Goal: Information Seeking & Learning: Learn about a topic

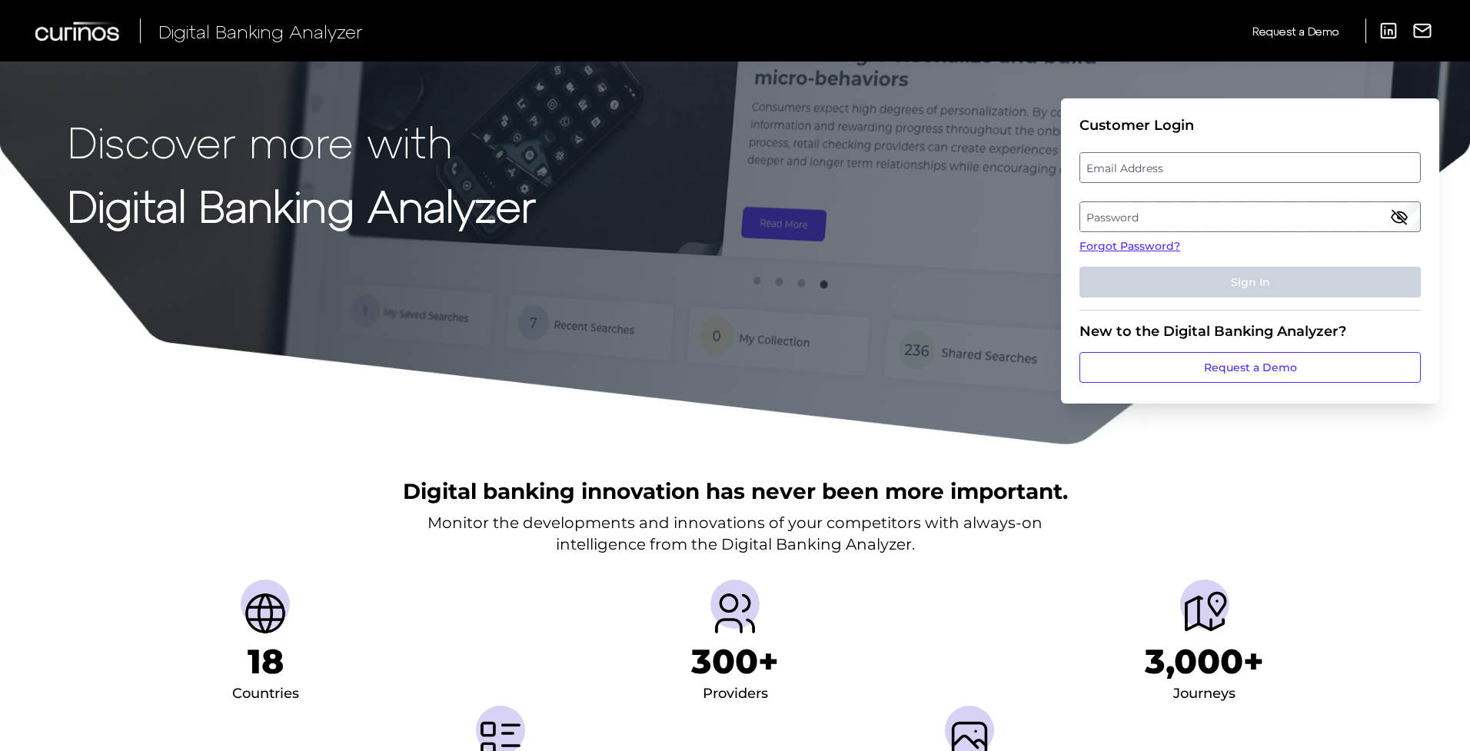
click at [1214, 162] on label "Email Address" at bounding box center [1249, 168] width 339 height 28
click at [1214, 162] on input "email" at bounding box center [1249, 167] width 341 height 31
click at [1028, 96] on div "Discover more with Digital Banking Analyzer Customer Login Email Address Passwo…" at bounding box center [735, 223] width 1470 height 446
click at [1171, 171] on label "Email Address" at bounding box center [1249, 168] width 339 height 28
click at [1171, 171] on input "email" at bounding box center [1249, 167] width 341 height 31
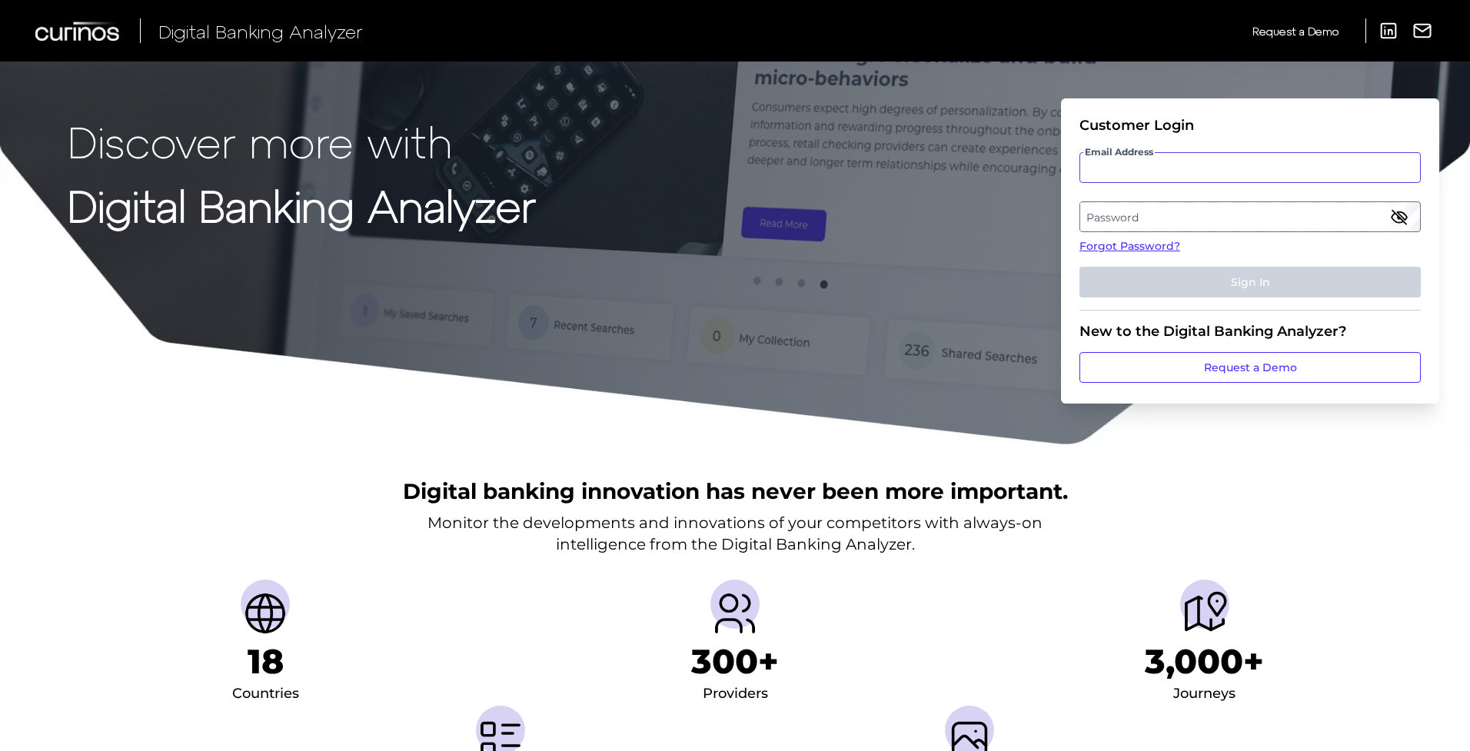
paste input "DiM@wMs4Ch"
click at [1153, 225] on label "Password" at bounding box center [1249, 217] width 339 height 28
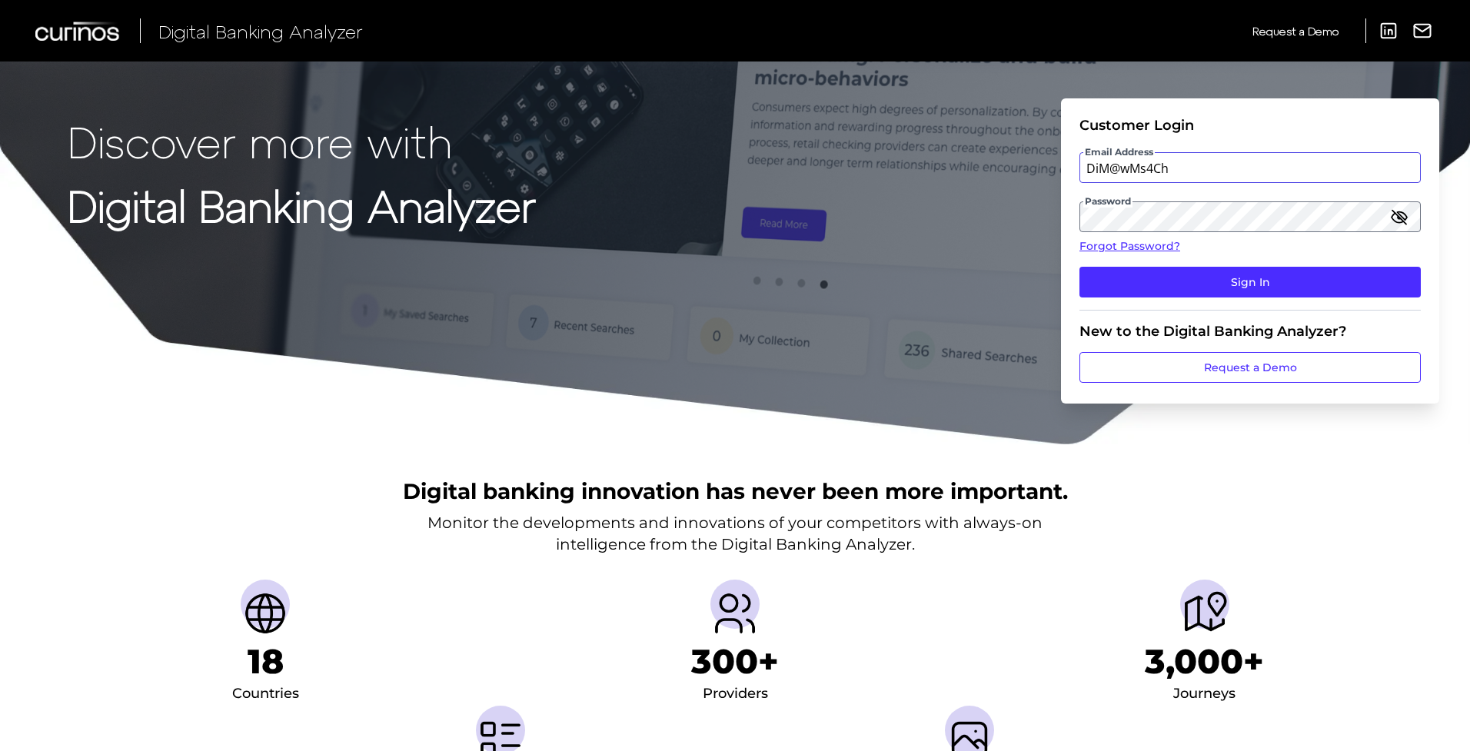
drag, startPoint x: 1181, startPoint y: 175, endPoint x: 946, endPoint y: 183, distance: 234.6
click at [968, 180] on div "Discover more with Digital Banking Analyzer Customer Login Email Address DiM@wM…" at bounding box center [735, 223] width 1470 height 446
type input "DiM@"
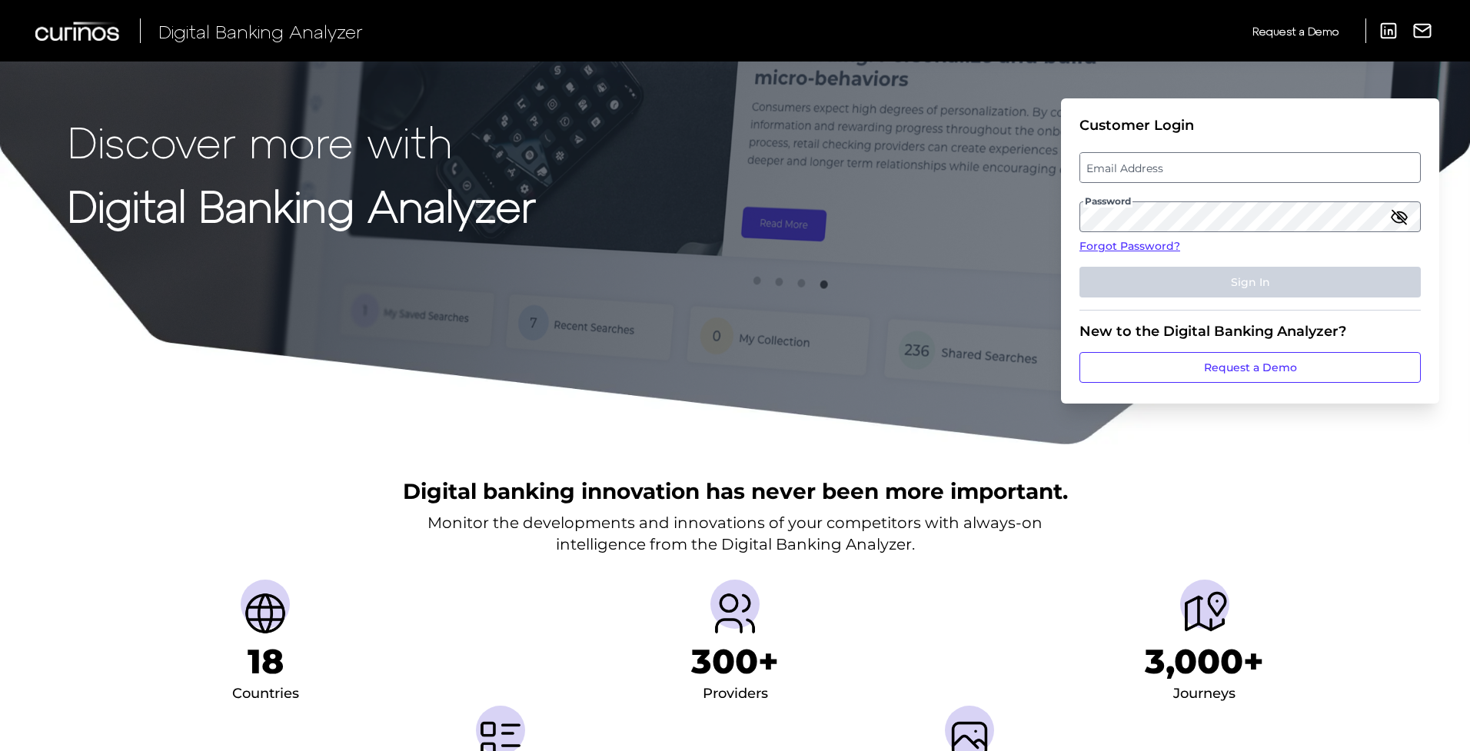
click at [1151, 171] on label "Email Address" at bounding box center [1249, 168] width 339 height 28
click at [1151, 171] on input "email" at bounding box center [1249, 167] width 341 height 31
paste input "[EMAIL_ADDRESS][DOMAIN_NAME]"
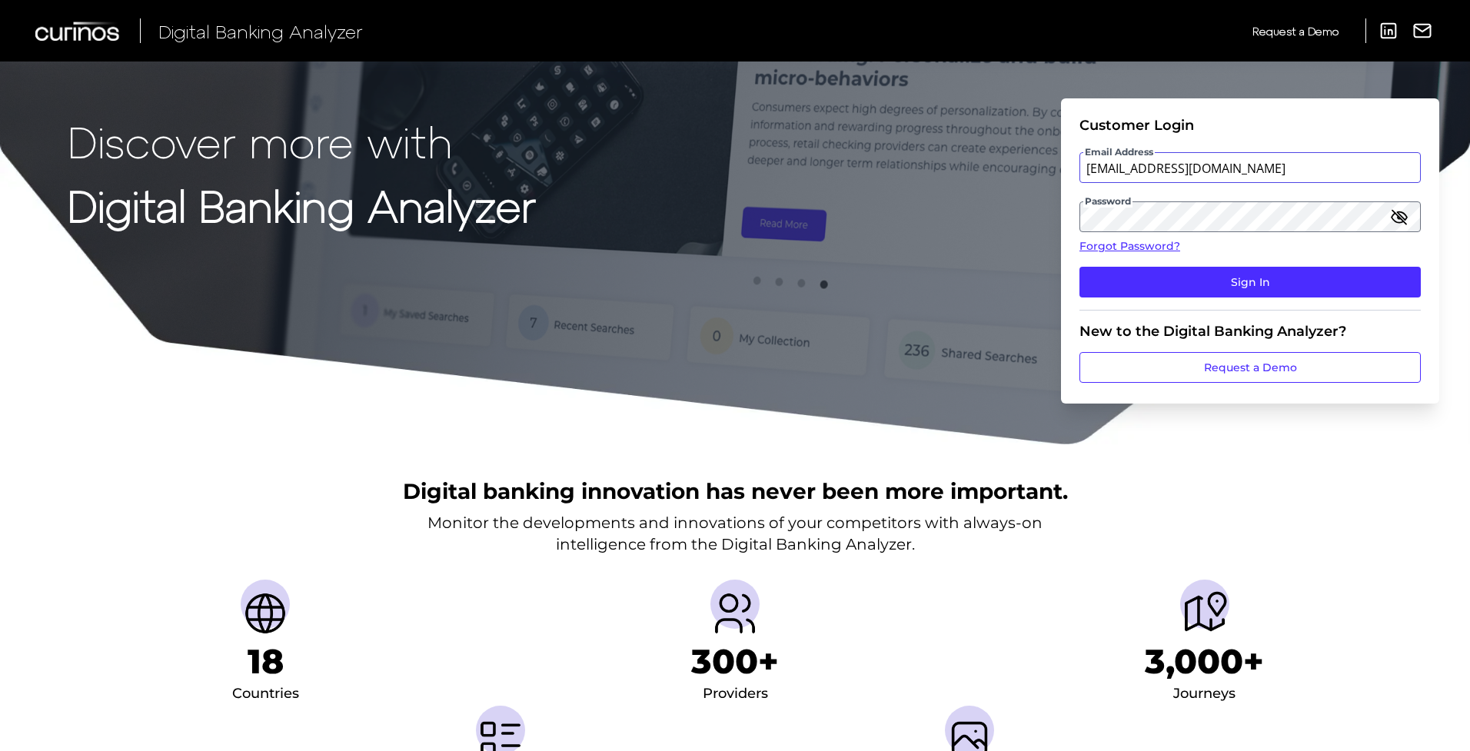
type input "[EMAIL_ADDRESS][DOMAIN_NAME]"
click at [1250, 282] on button "Sign In" at bounding box center [1249, 282] width 341 height 31
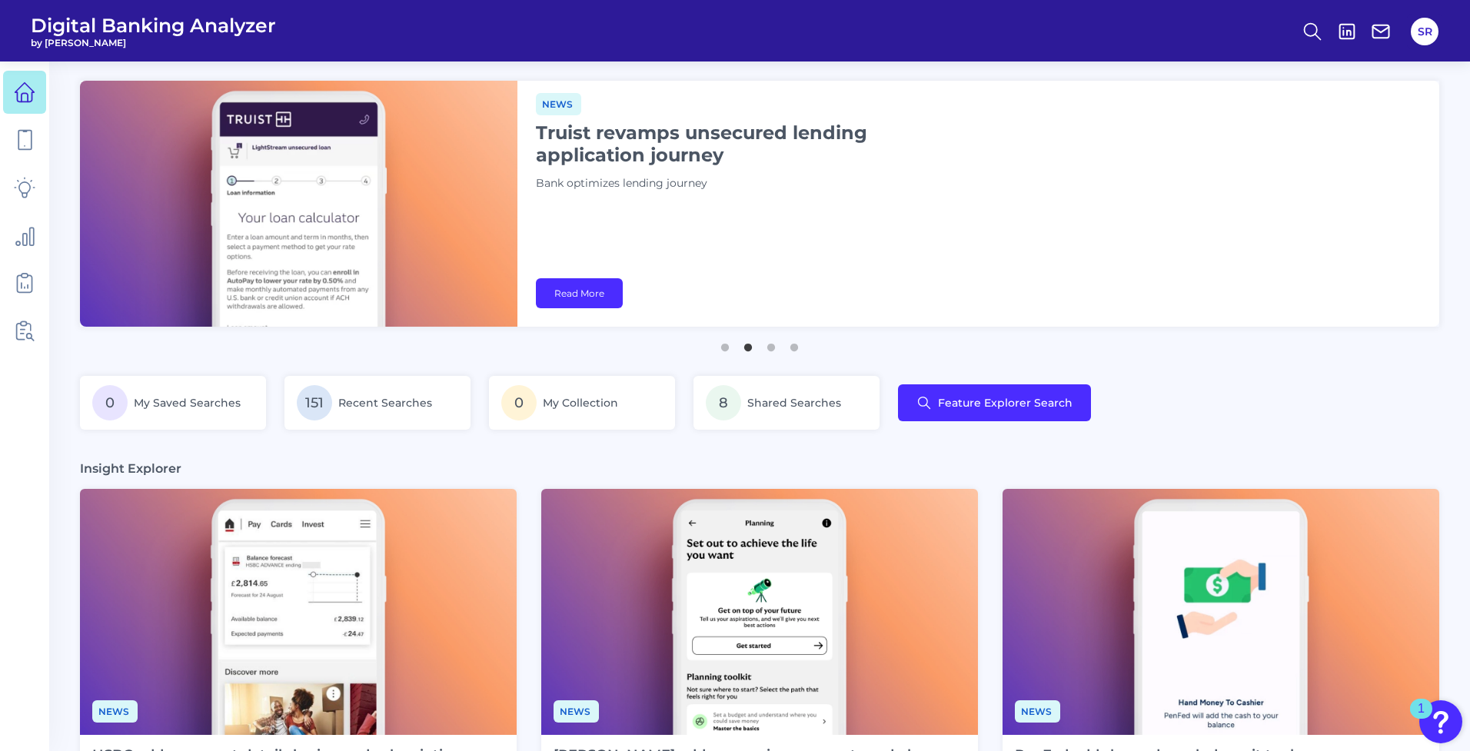
click at [1173, 397] on div "0 My Saved Searches 151 Recent Searches 0 My Collection 8 Shared Searches Featu…" at bounding box center [759, 412] width 1359 height 72
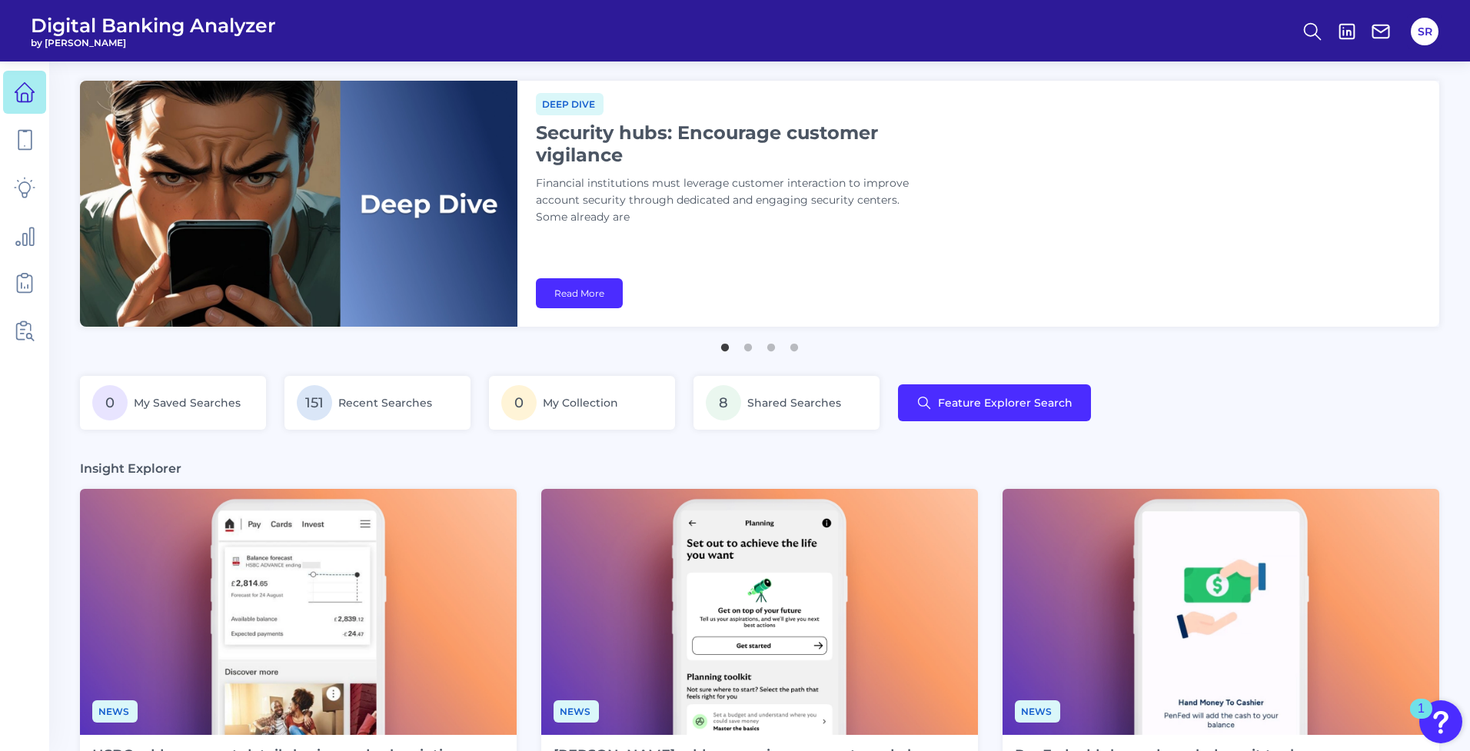
click at [483, 70] on main "News [PERSON_NAME] launches in-app home insurance applications Neobank adds pro…" at bounding box center [735, 731] width 1470 height 1463
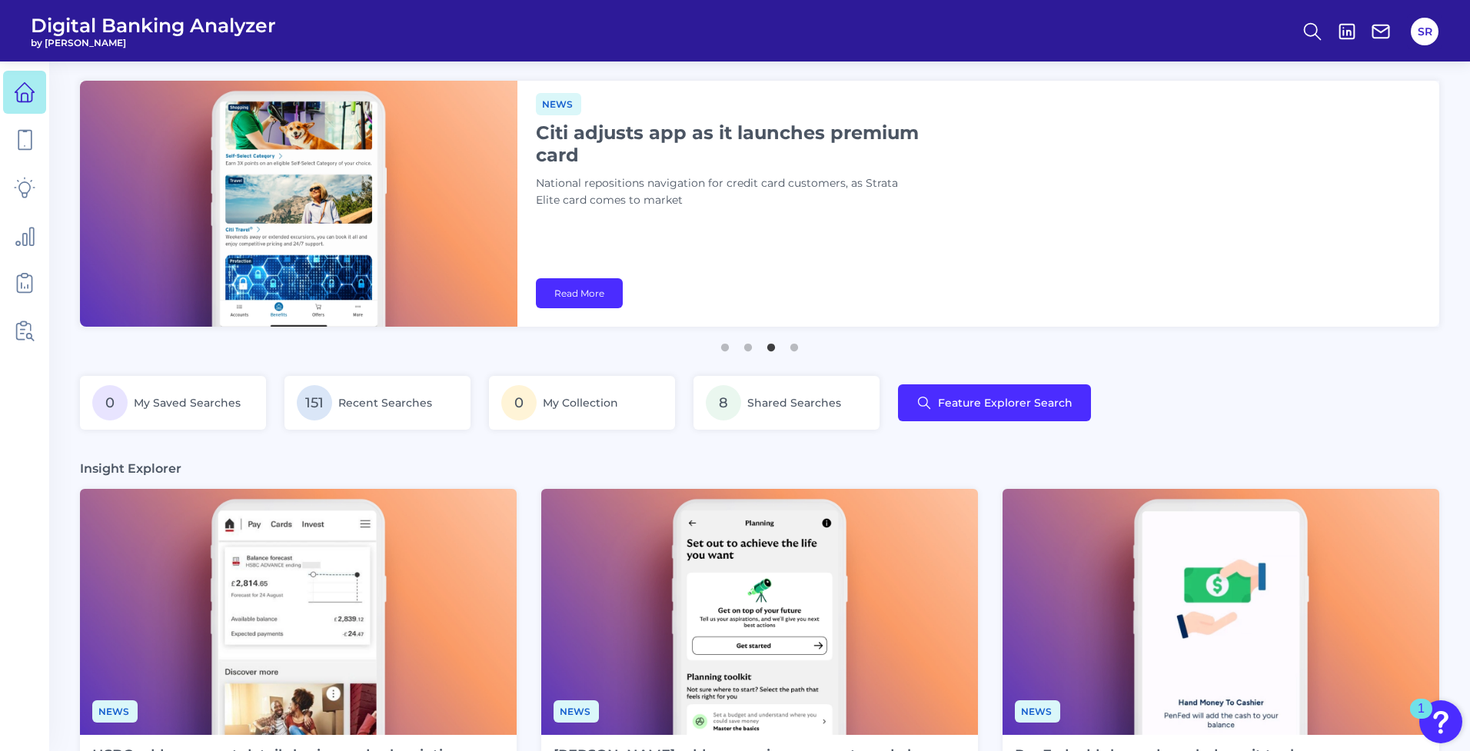
scroll to position [199, 0]
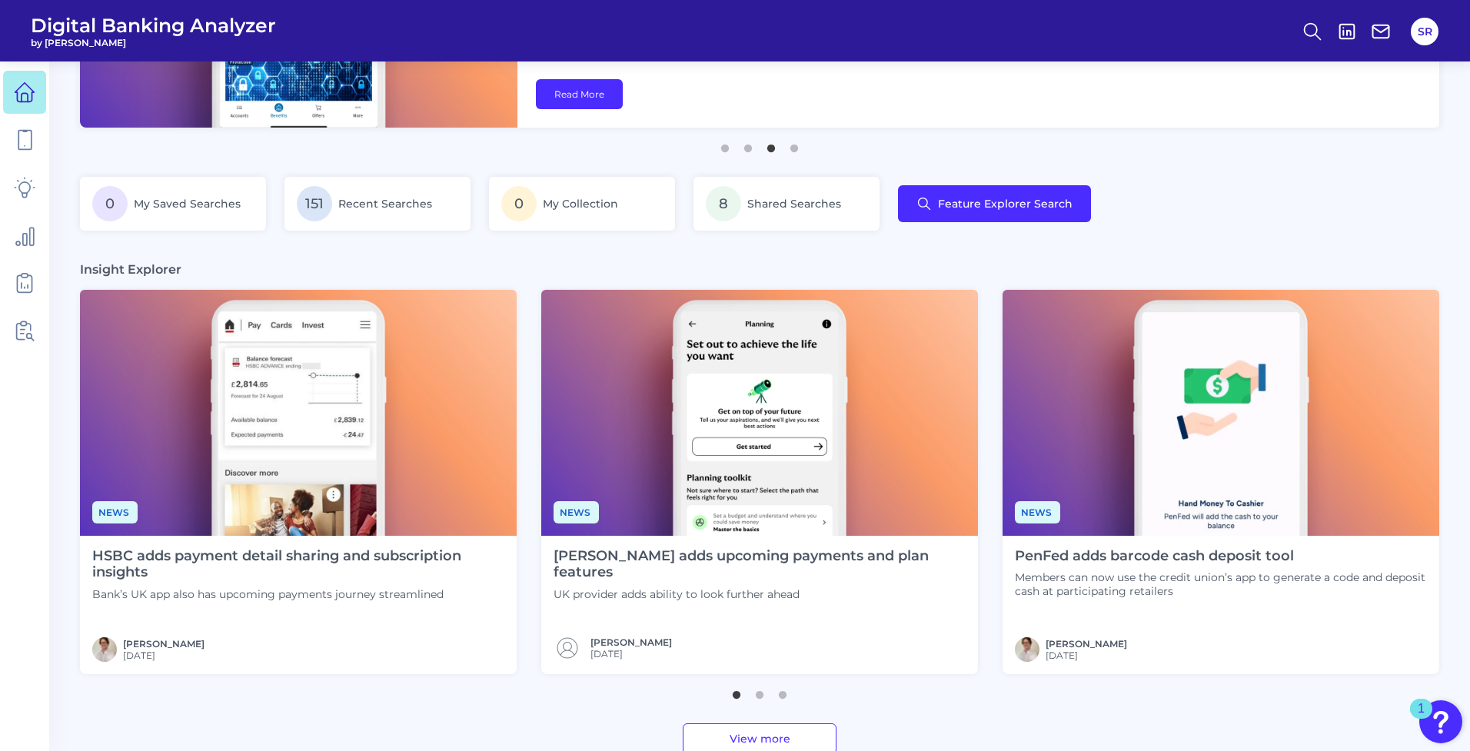
click at [1164, 537] on div "PenFed adds barcode cash deposit tool Members can now use the credit union’s ap…" at bounding box center [1220, 605] width 437 height 138
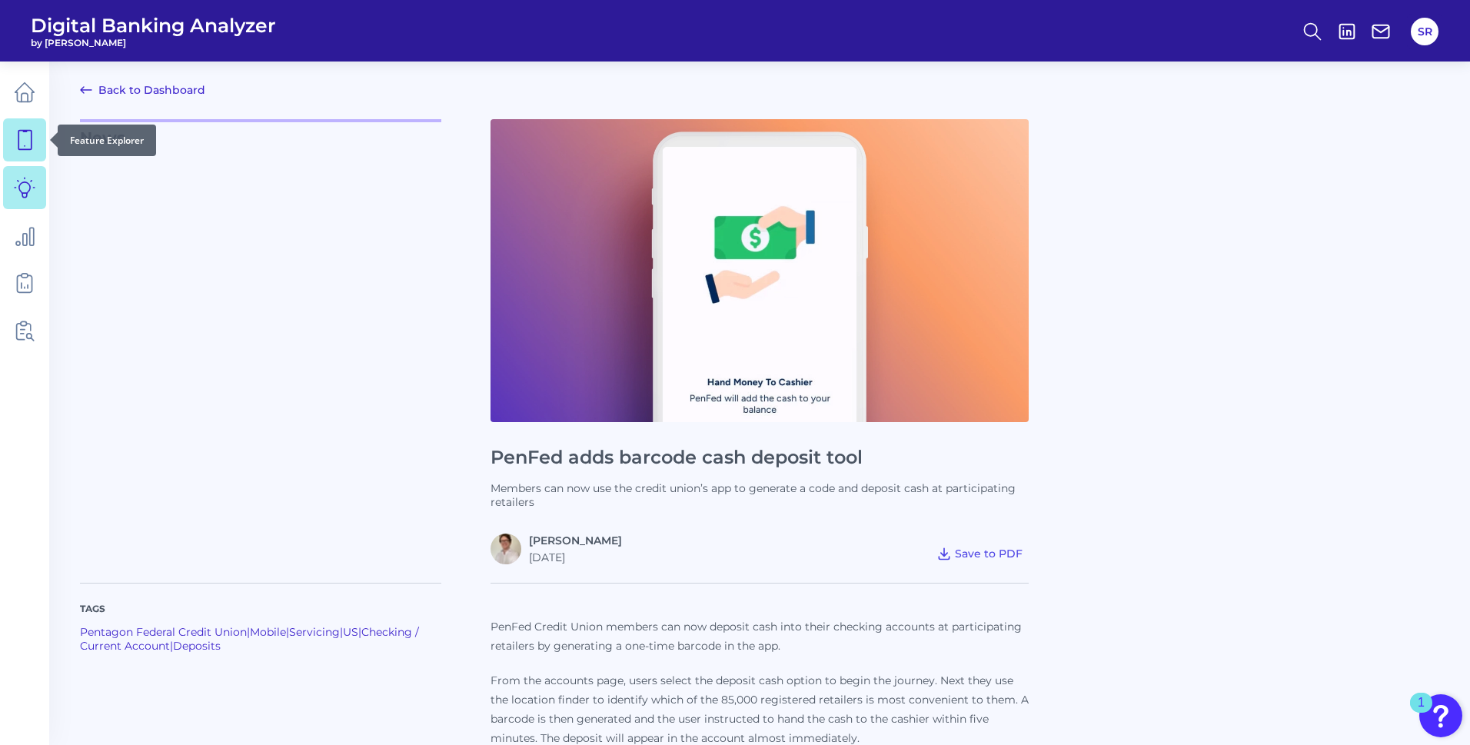
click at [17, 147] on icon at bounding box center [25, 140] width 22 height 22
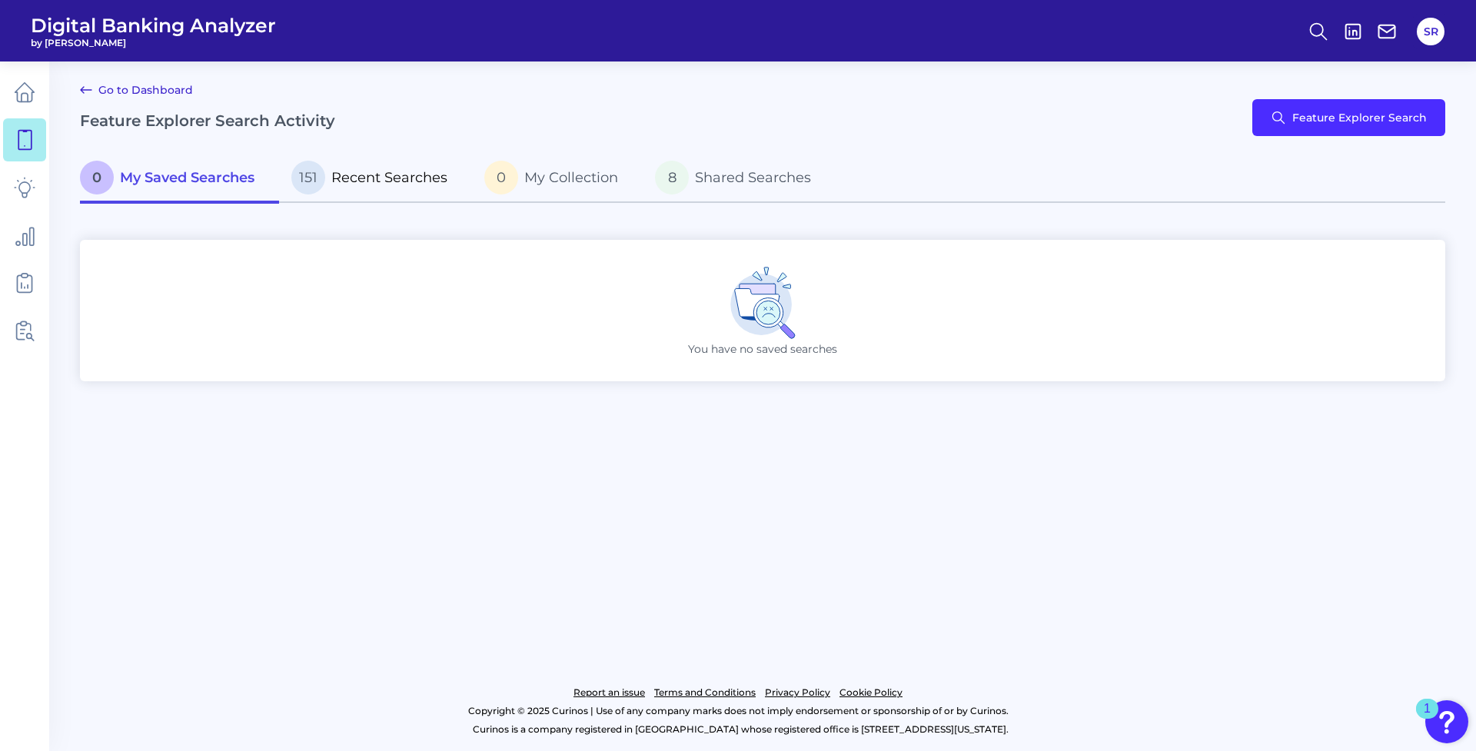
click at [341, 189] on p "151 Recent Searches" at bounding box center [369, 178] width 156 height 34
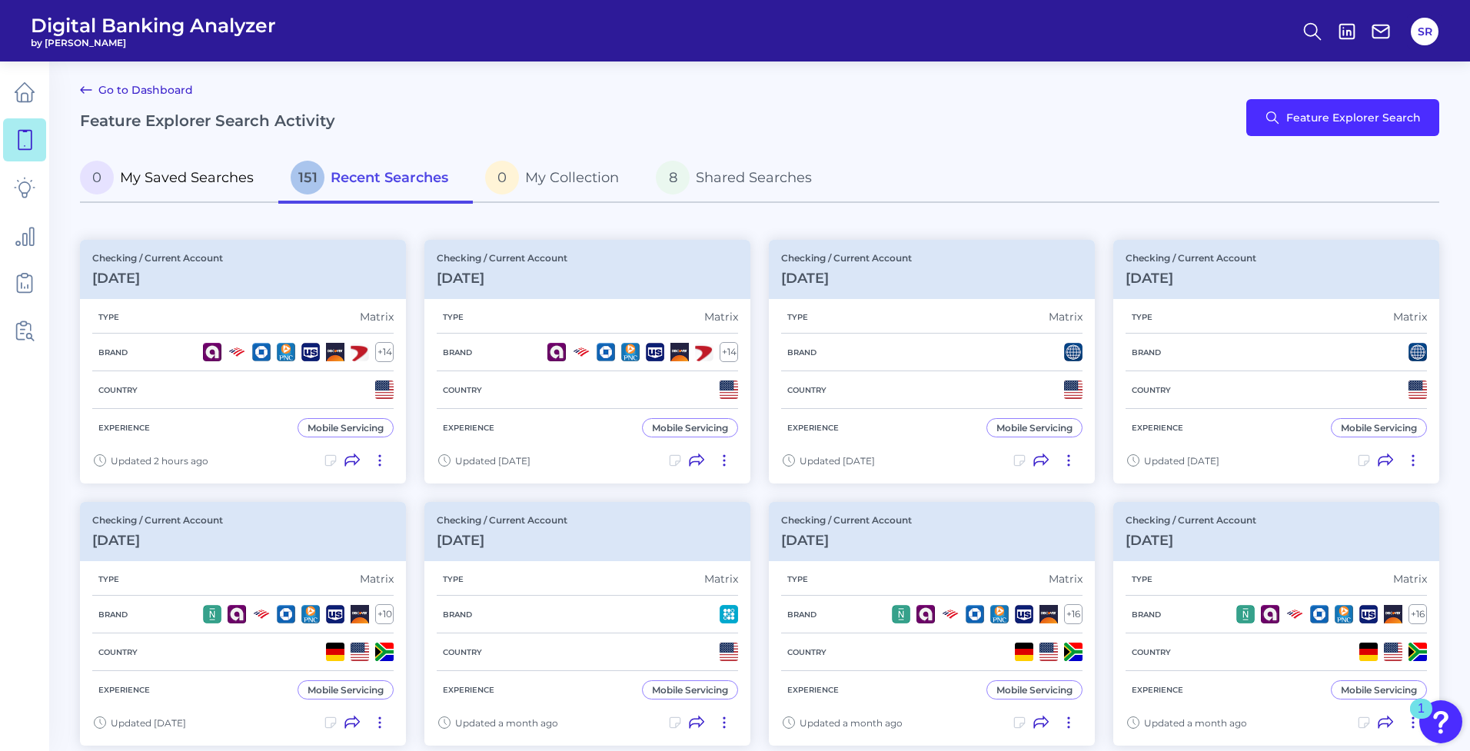
click at [200, 176] on span "My Saved Searches" at bounding box center [187, 177] width 134 height 17
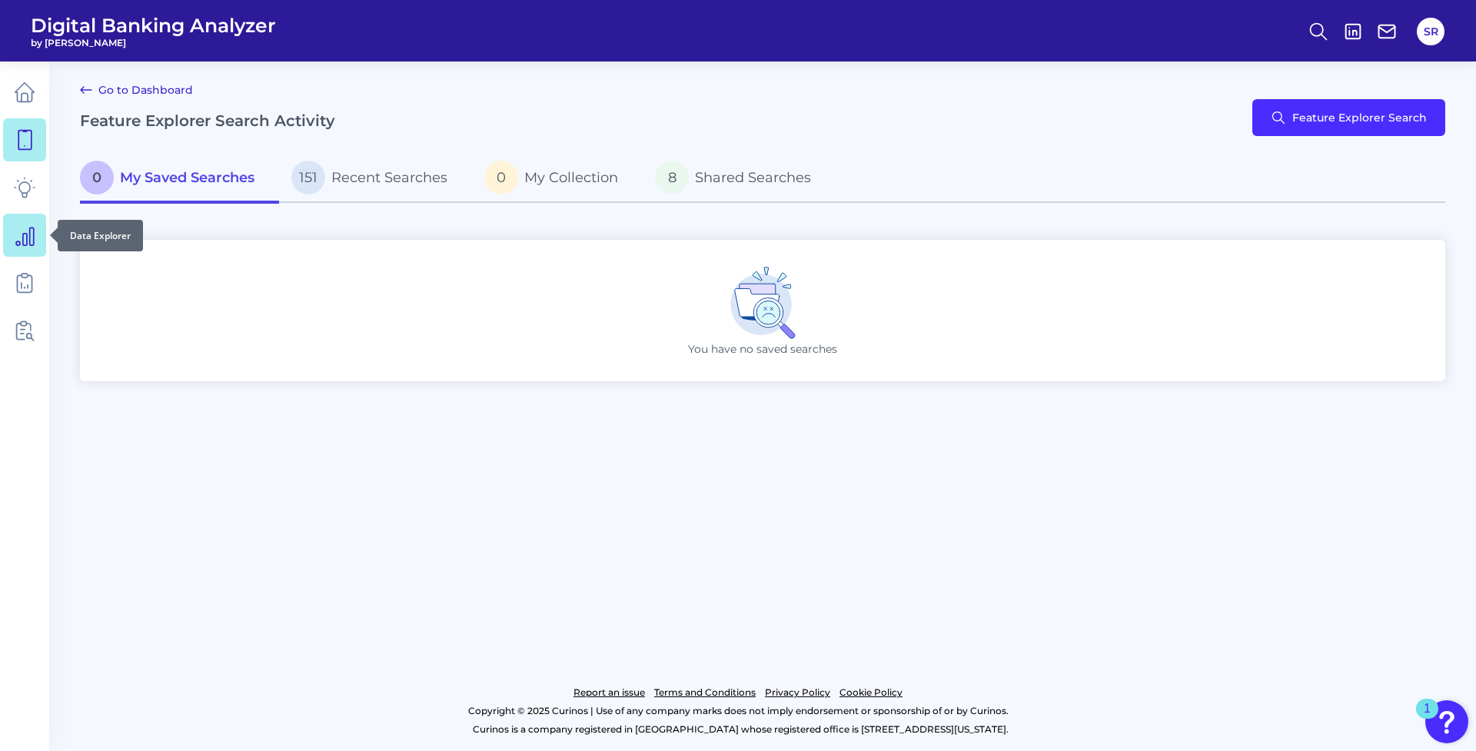
click at [16, 234] on icon at bounding box center [25, 235] width 22 height 22
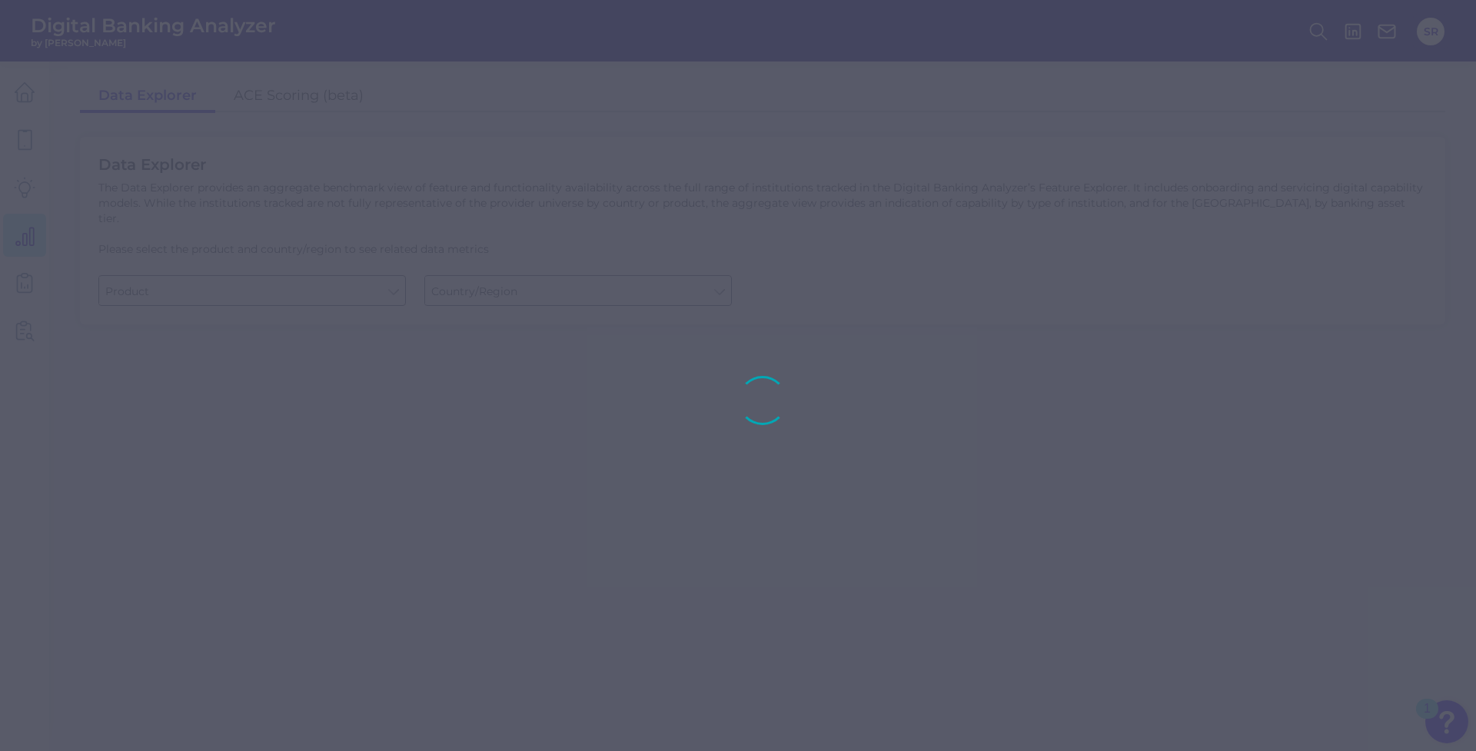
type input "Checking / Current Account"
type input "[GEOGRAPHIC_DATA]"
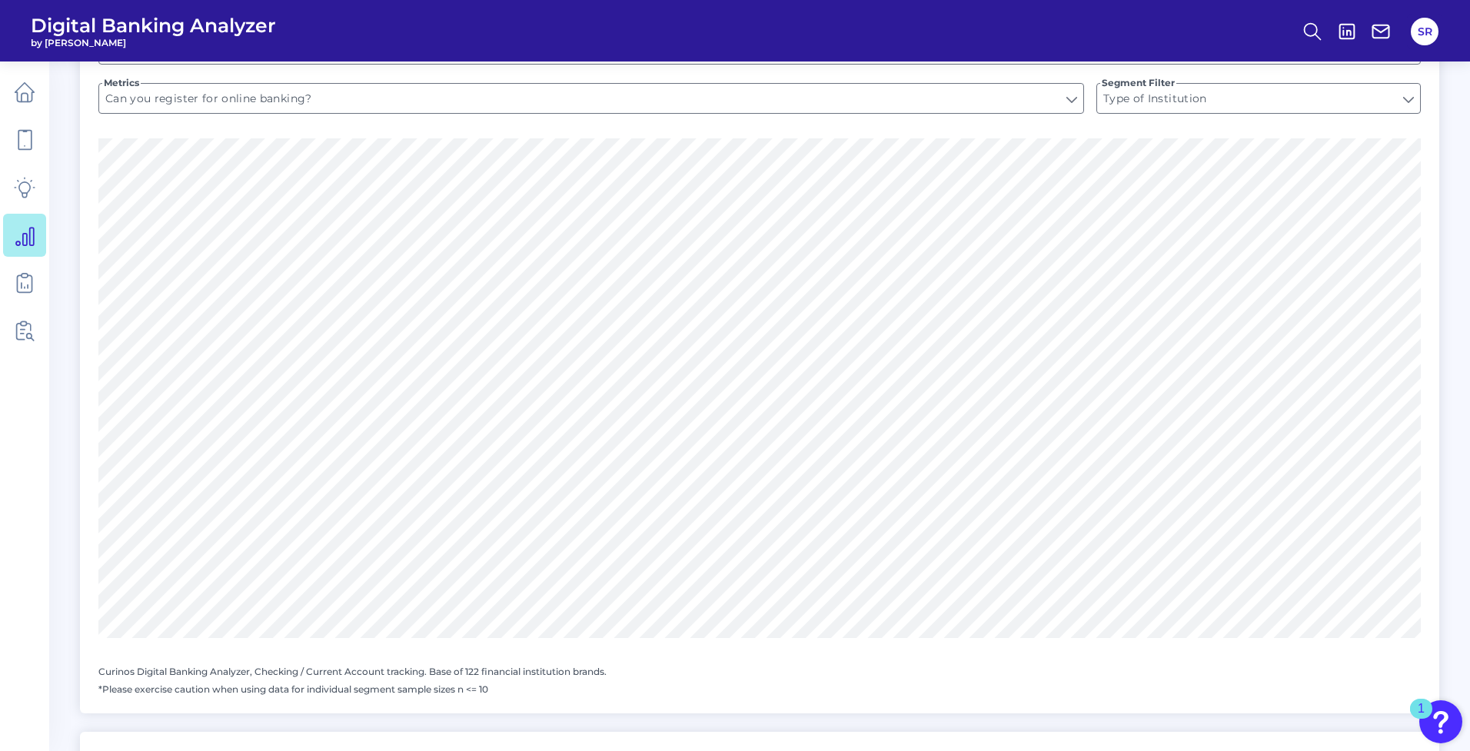
scroll to position [892, 0]
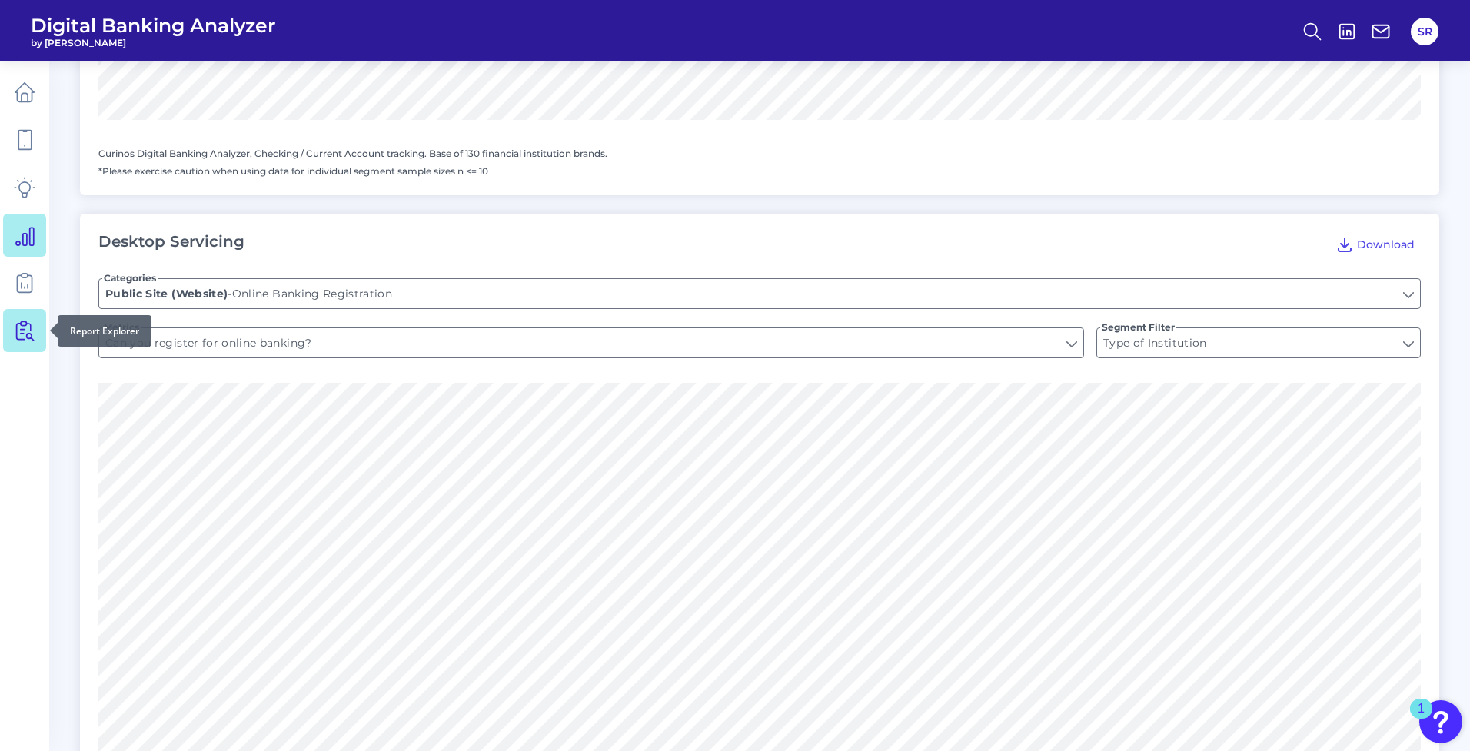
click at [35, 327] on icon at bounding box center [25, 331] width 22 height 22
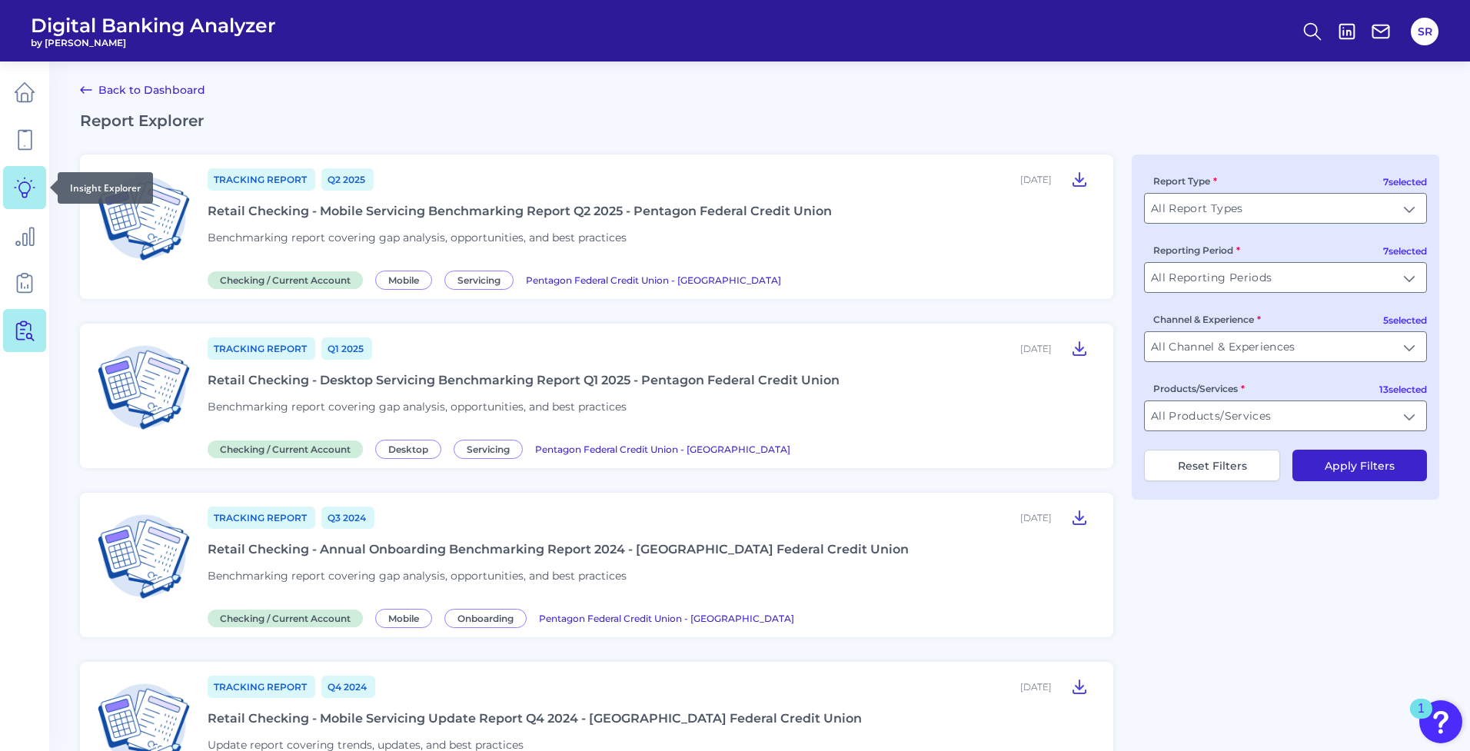
click at [15, 193] on icon at bounding box center [25, 188] width 22 height 22
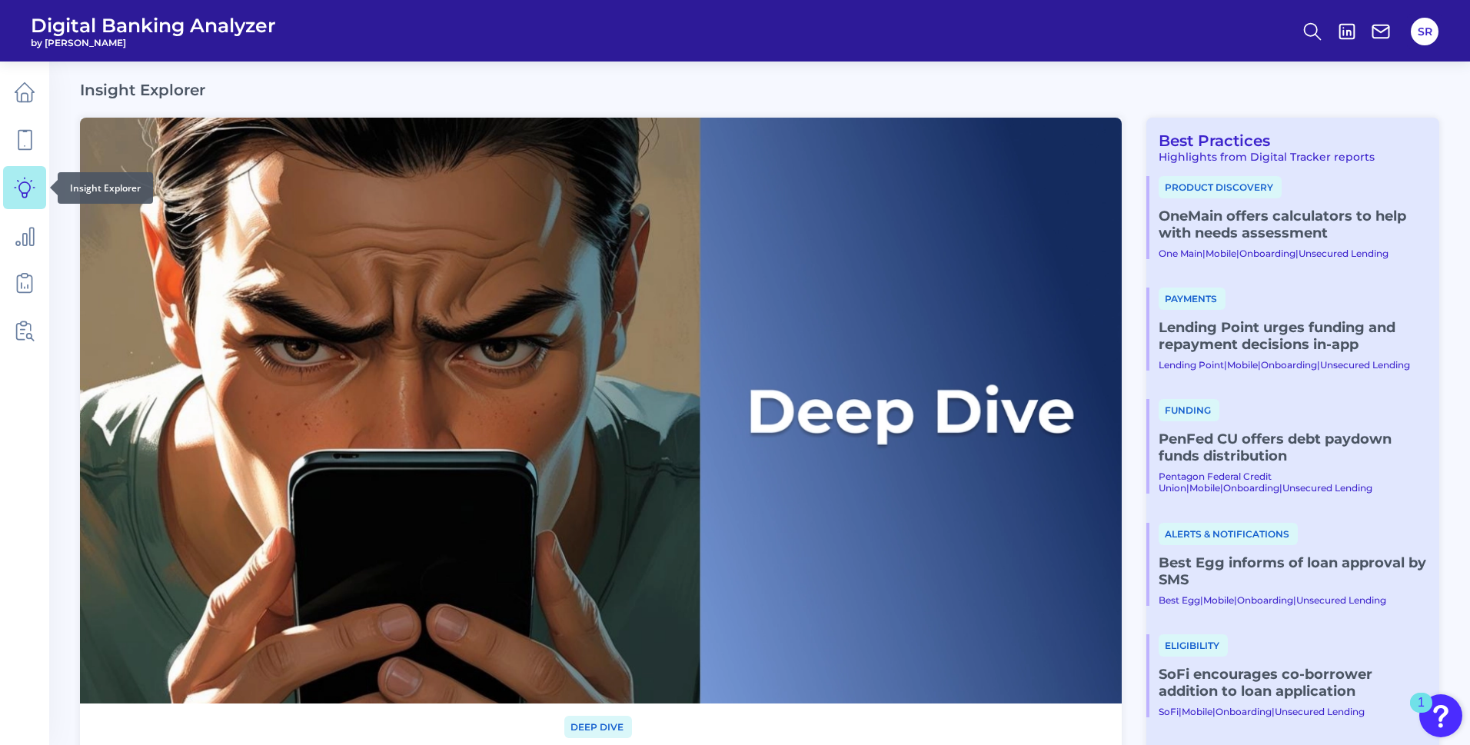
click at [33, 199] on link at bounding box center [24, 187] width 43 height 43
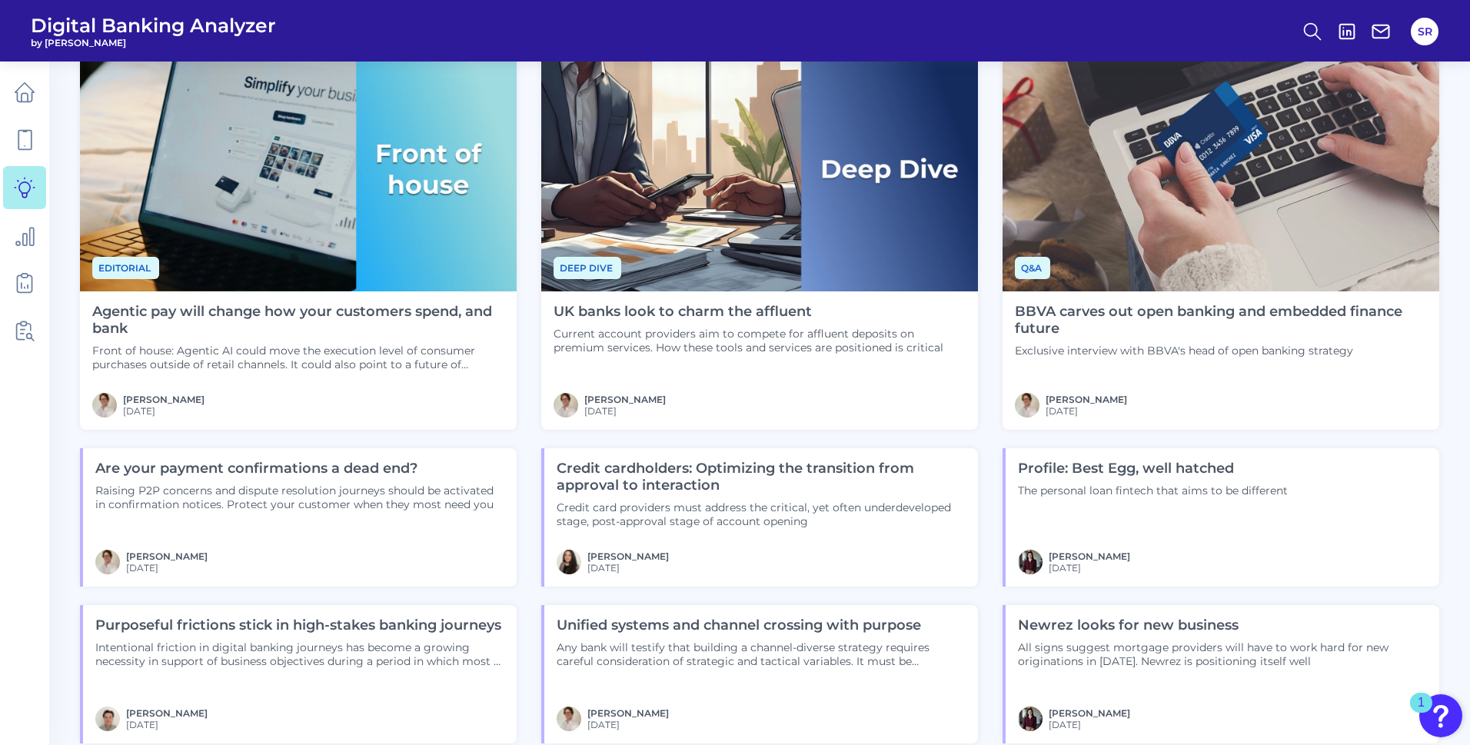
scroll to position [1868, 0]
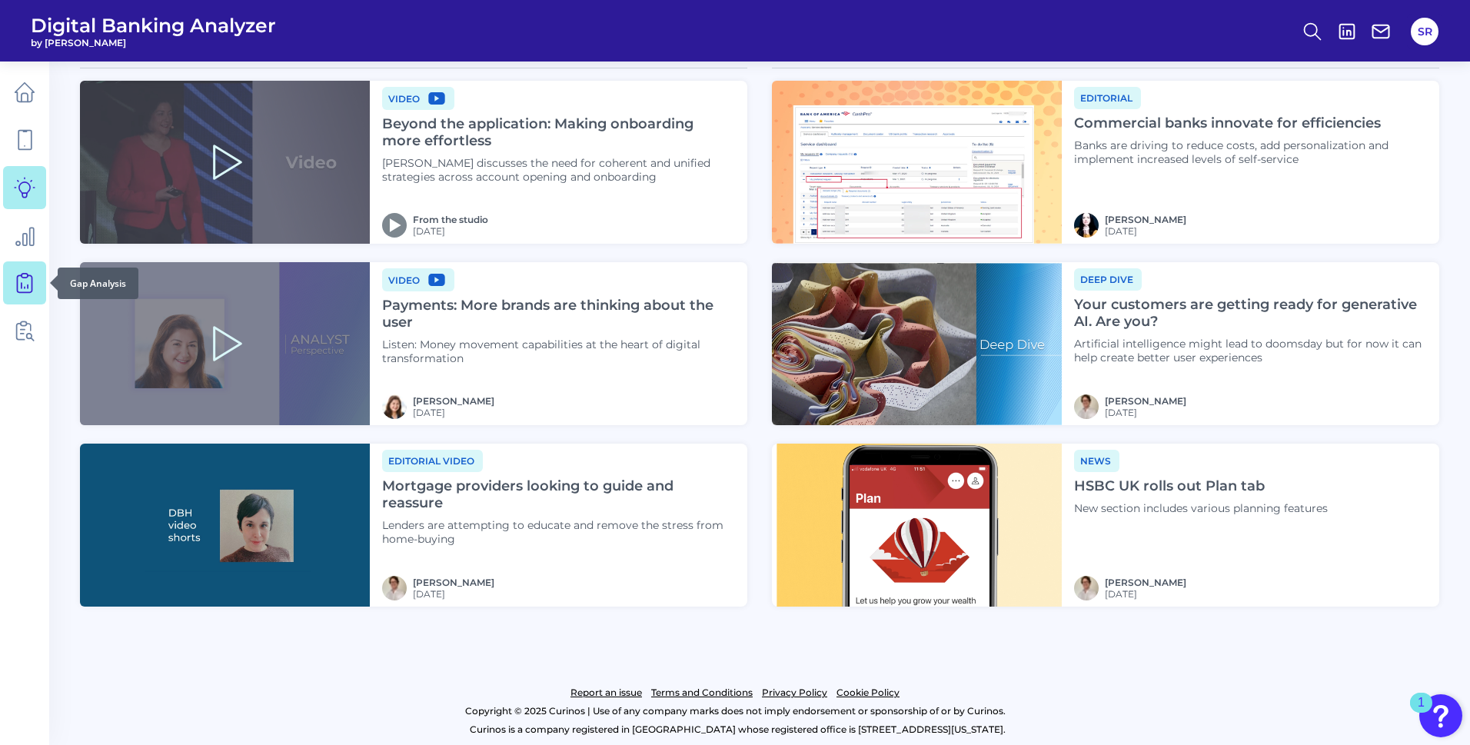
click at [25, 280] on icon at bounding box center [25, 283] width 22 height 22
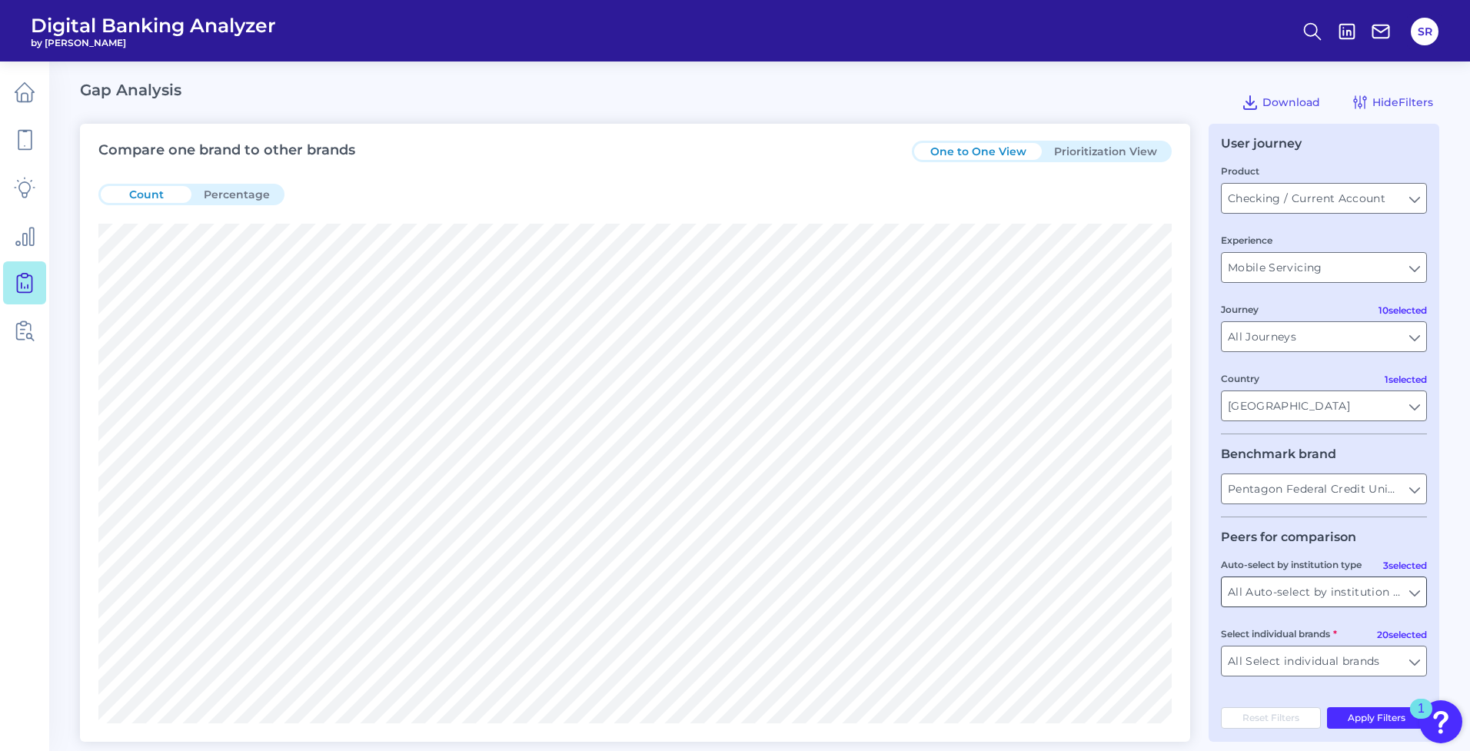
click at [1380, 593] on input "All Auto-select by institution types" at bounding box center [1323, 591] width 204 height 29
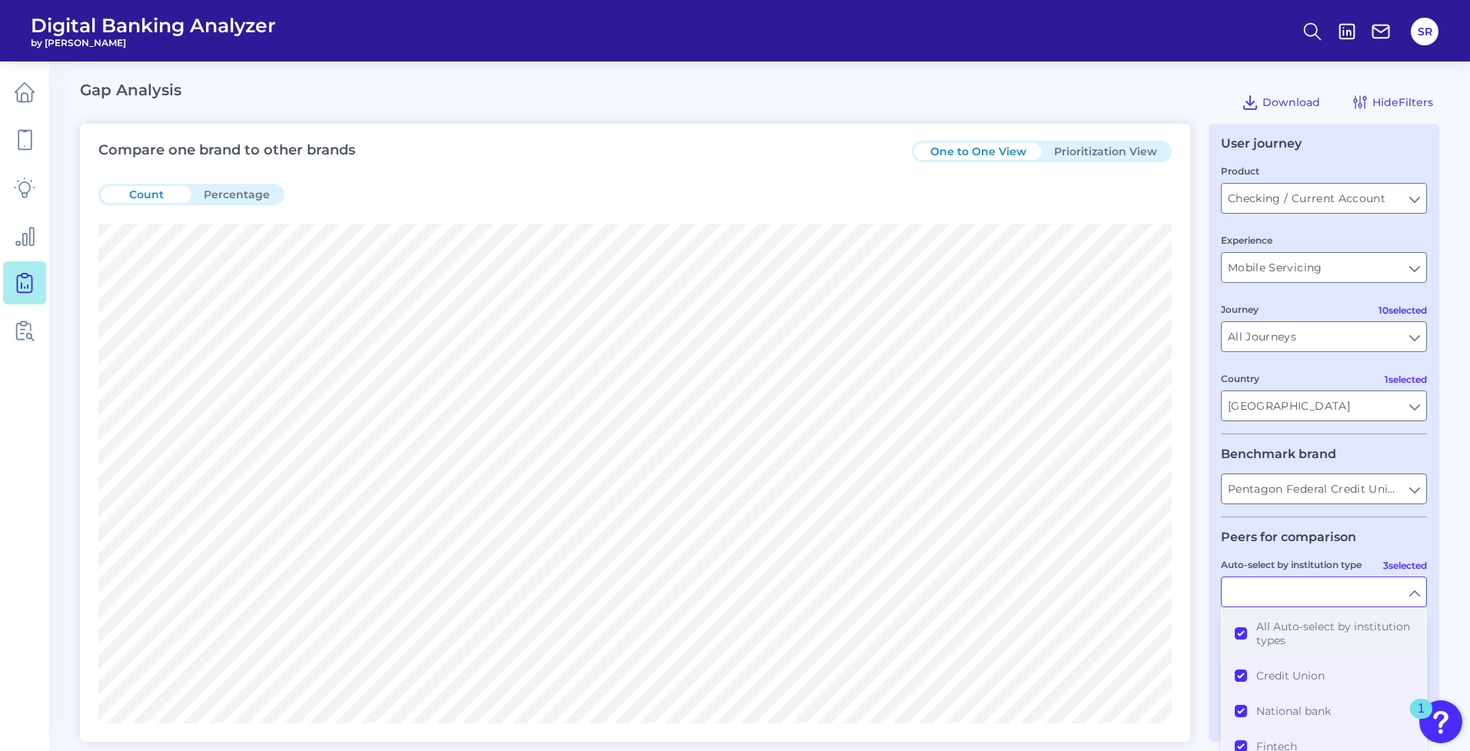
click at [1248, 631] on button "All Auto-select by institution types" at bounding box center [1323, 633] width 203 height 49
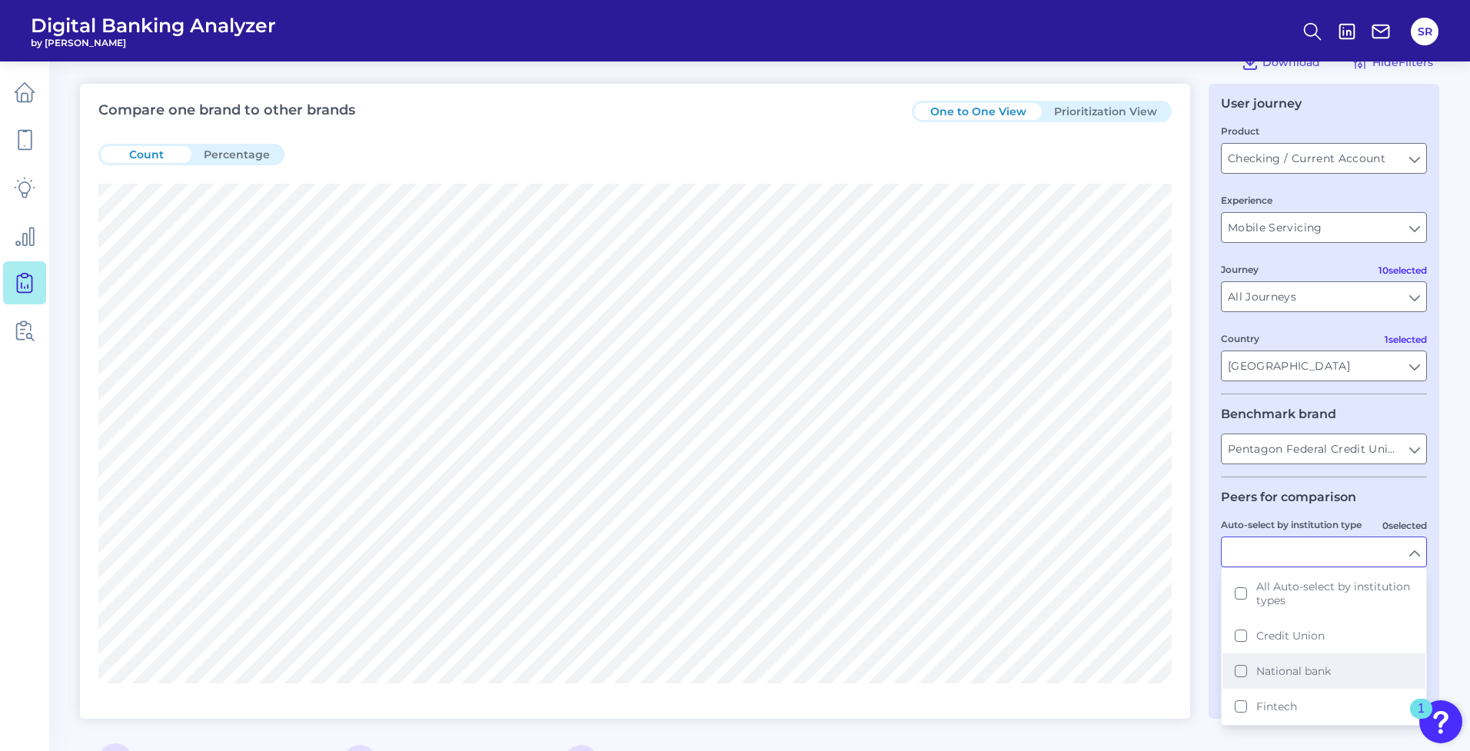
scroll to position [180, 0]
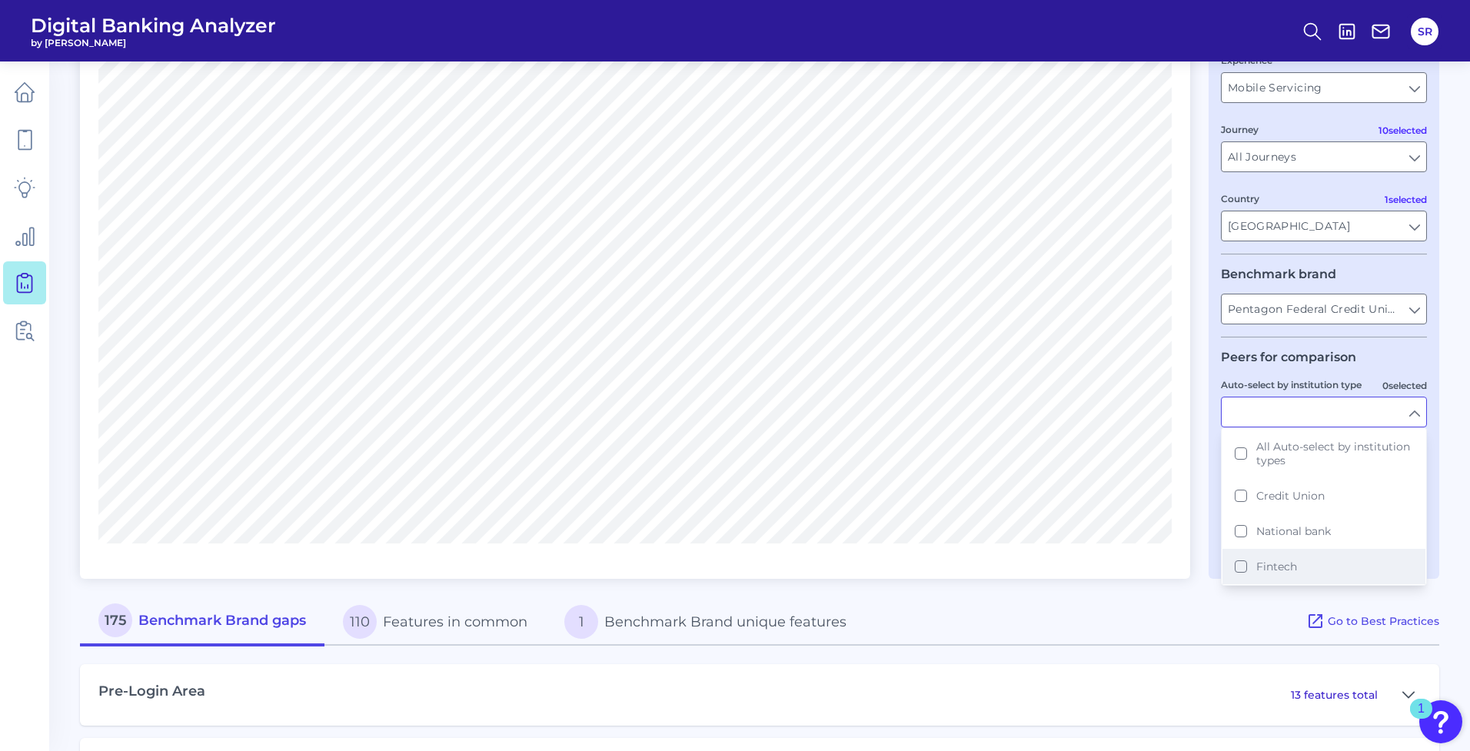
click at [1241, 570] on button "Fintech" at bounding box center [1323, 566] width 203 height 35
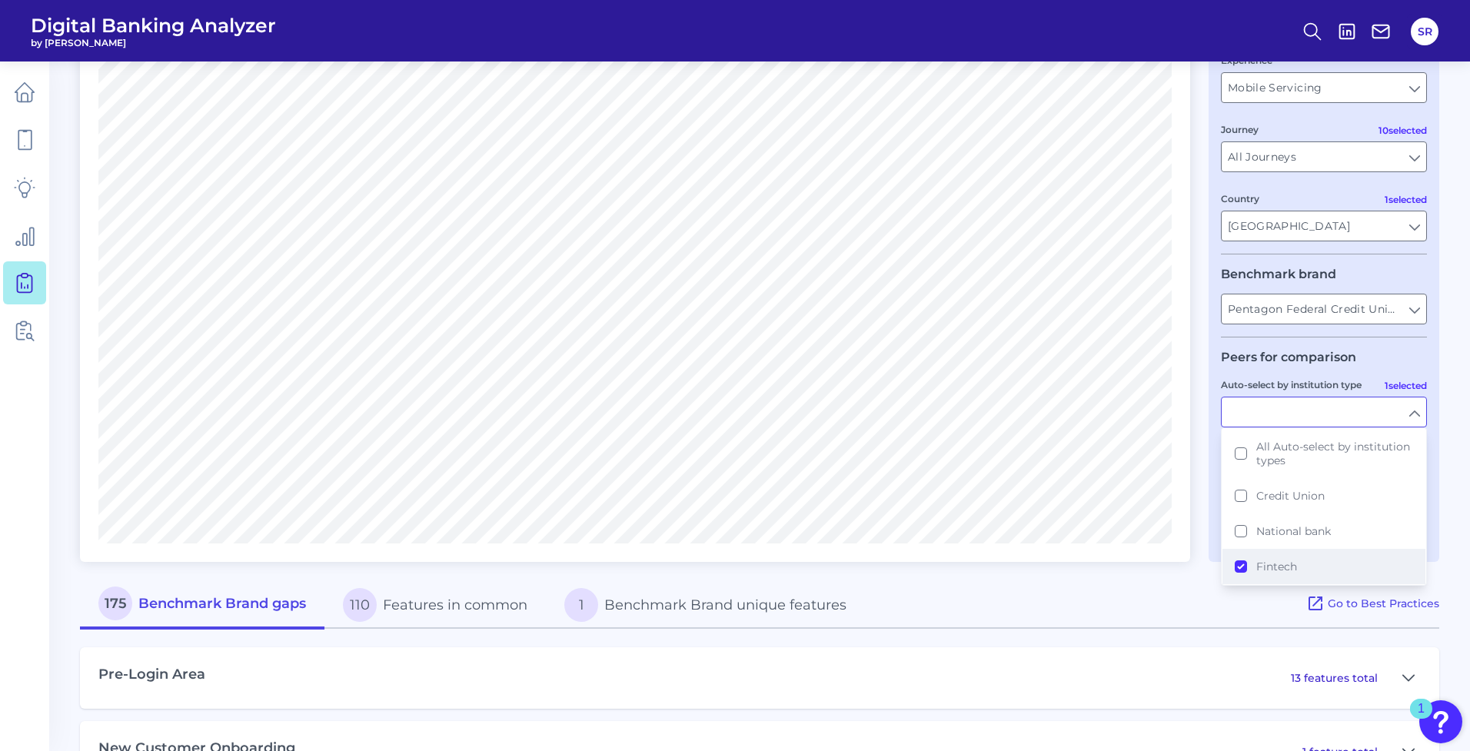
type input "Cash App, Chime, Revolut, SoFi, Varo Bank"
click at [1219, 626] on div "175 Benchmark Brand gaps 110 Features in common 1 Benchmark Brand unique featur…" at bounding box center [693, 604] width 1226 height 48
type input "Fintech"
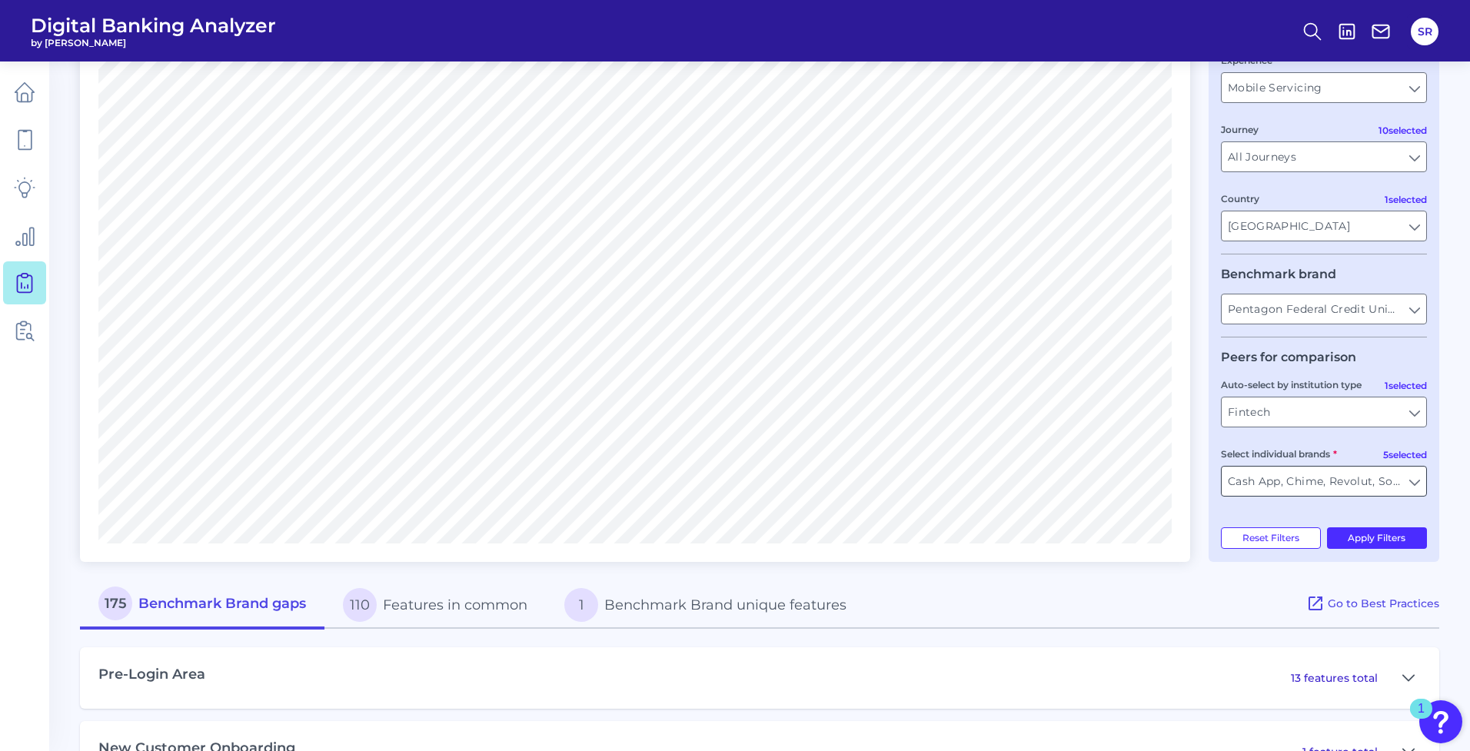
click at [1327, 478] on input "Cash App, Chime, Revolut, SoFi, Varo Bank" at bounding box center [1323, 481] width 204 height 29
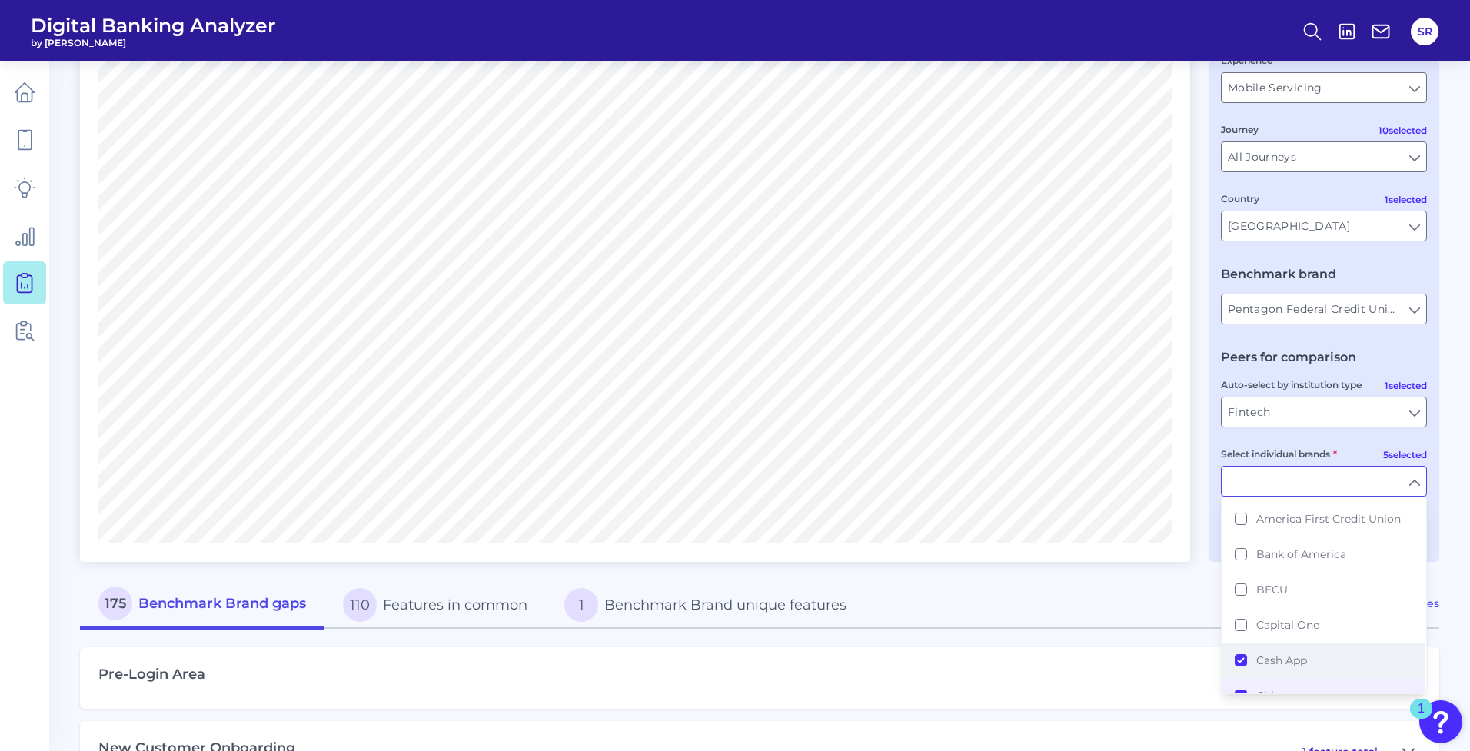
scroll to position [158, 0]
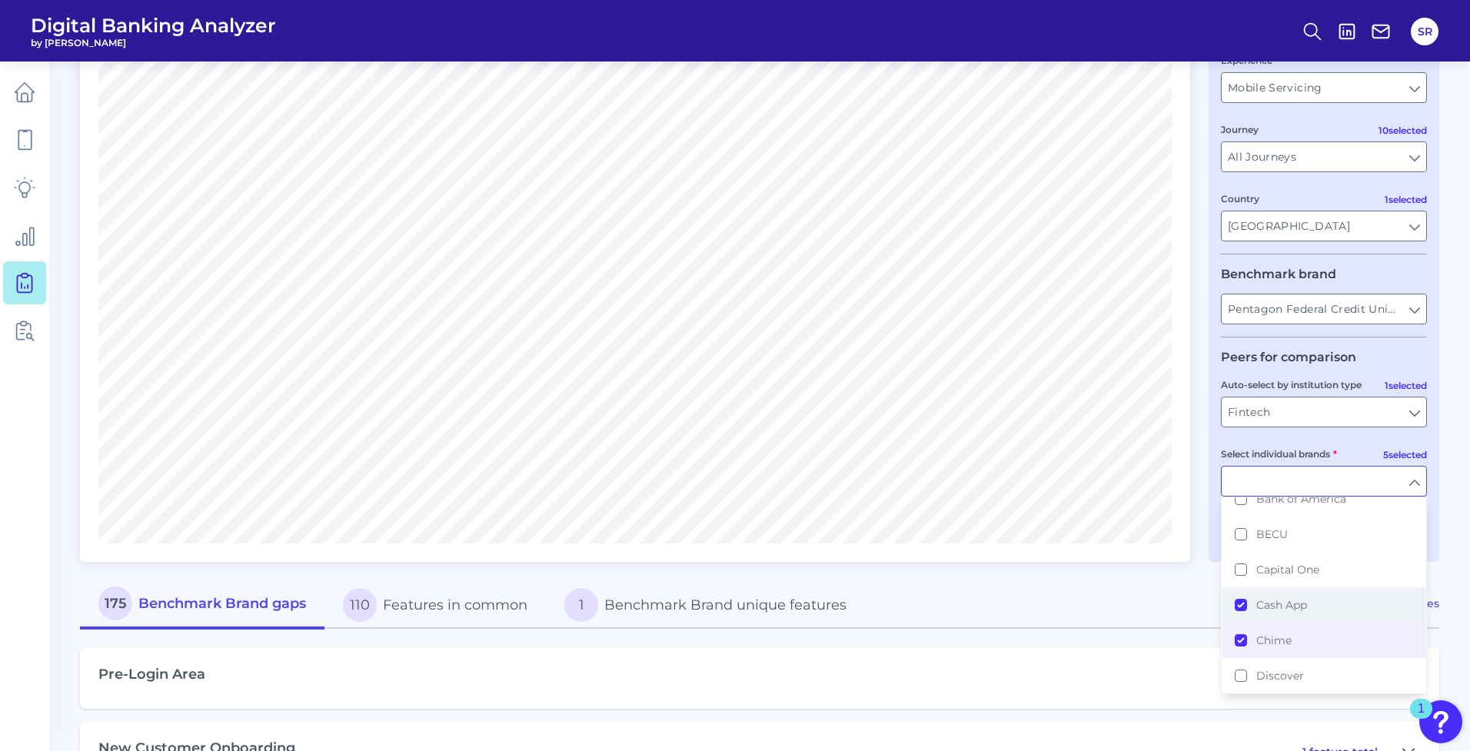
click at [1243, 609] on button "Cash App" at bounding box center [1323, 604] width 203 height 35
click at [1239, 638] on button "Chime" at bounding box center [1323, 640] width 203 height 35
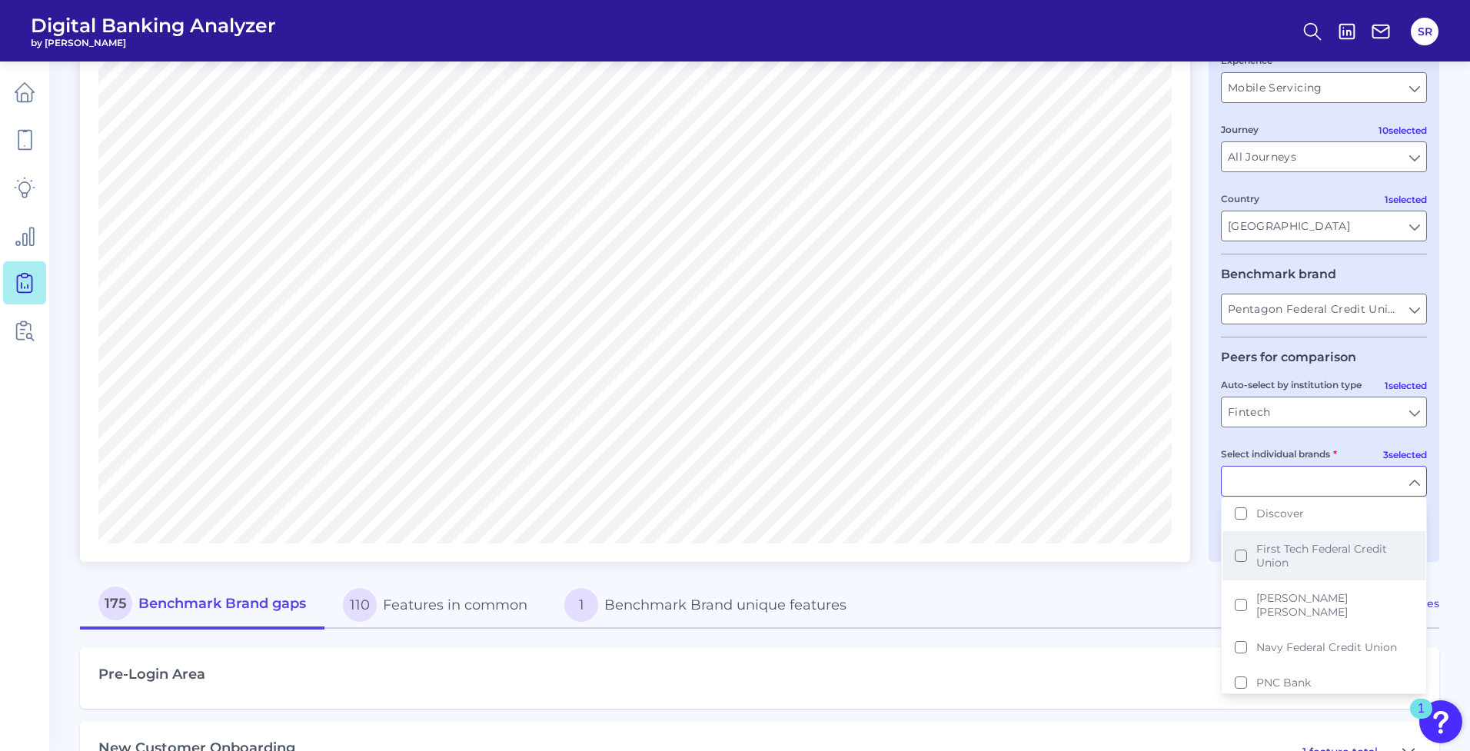
scroll to position [448, 0]
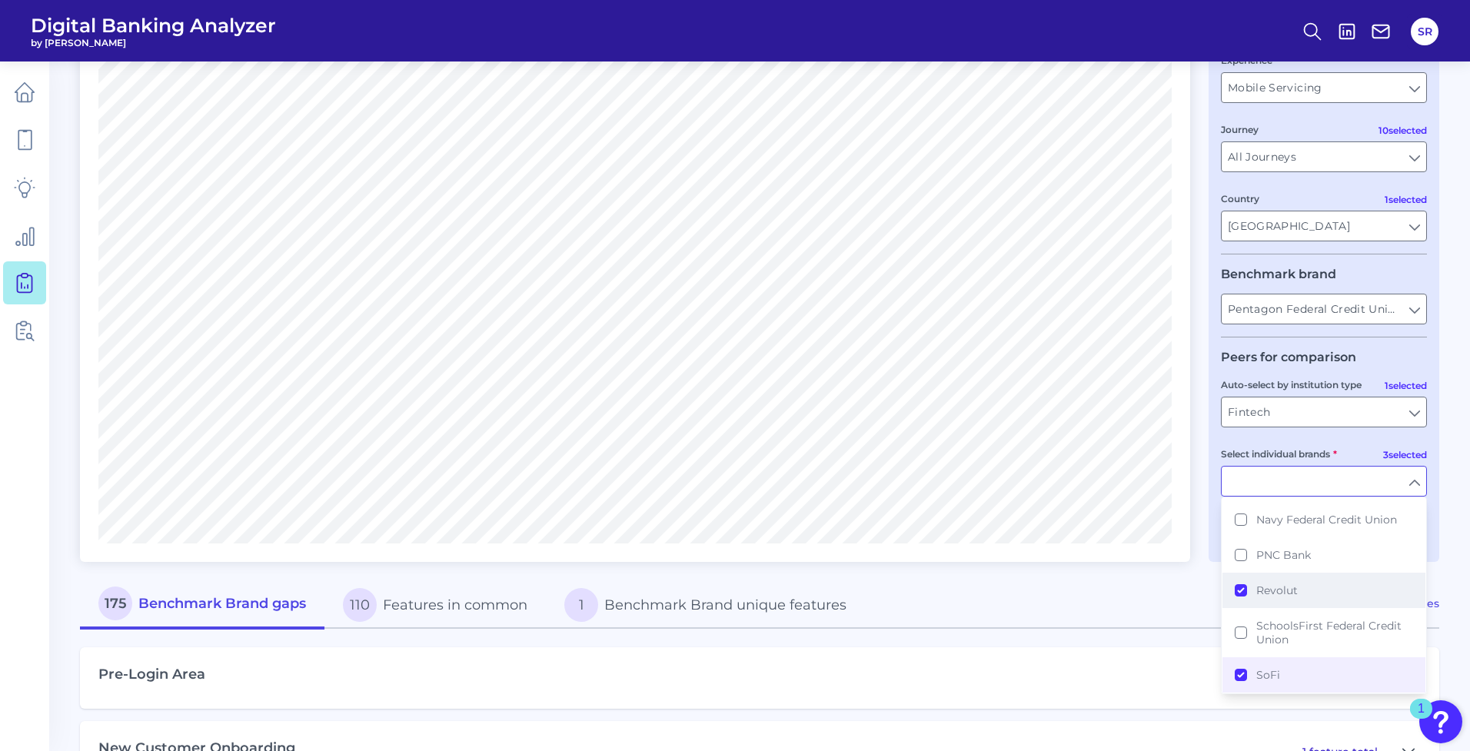
click at [1244, 578] on button "Revolut" at bounding box center [1323, 590] width 203 height 35
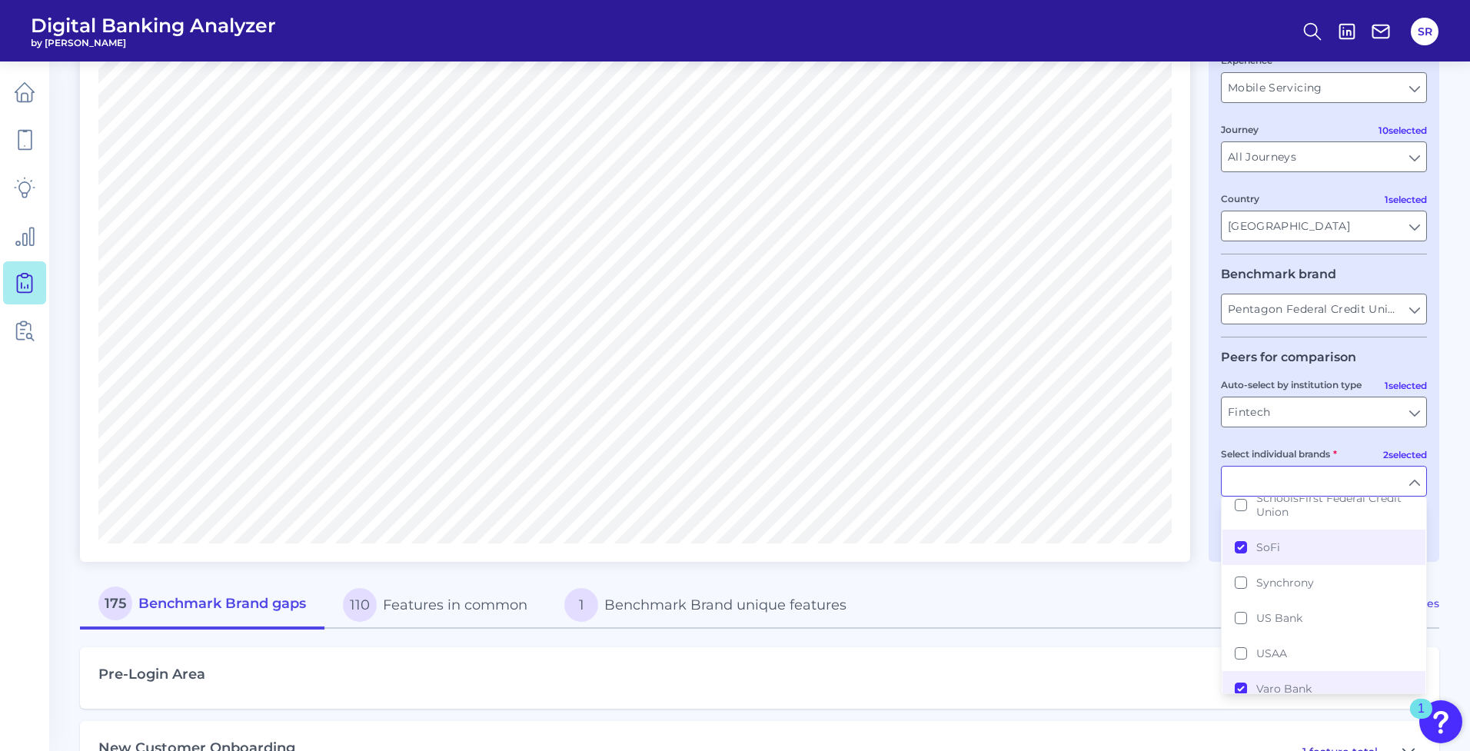
scroll to position [337, 0]
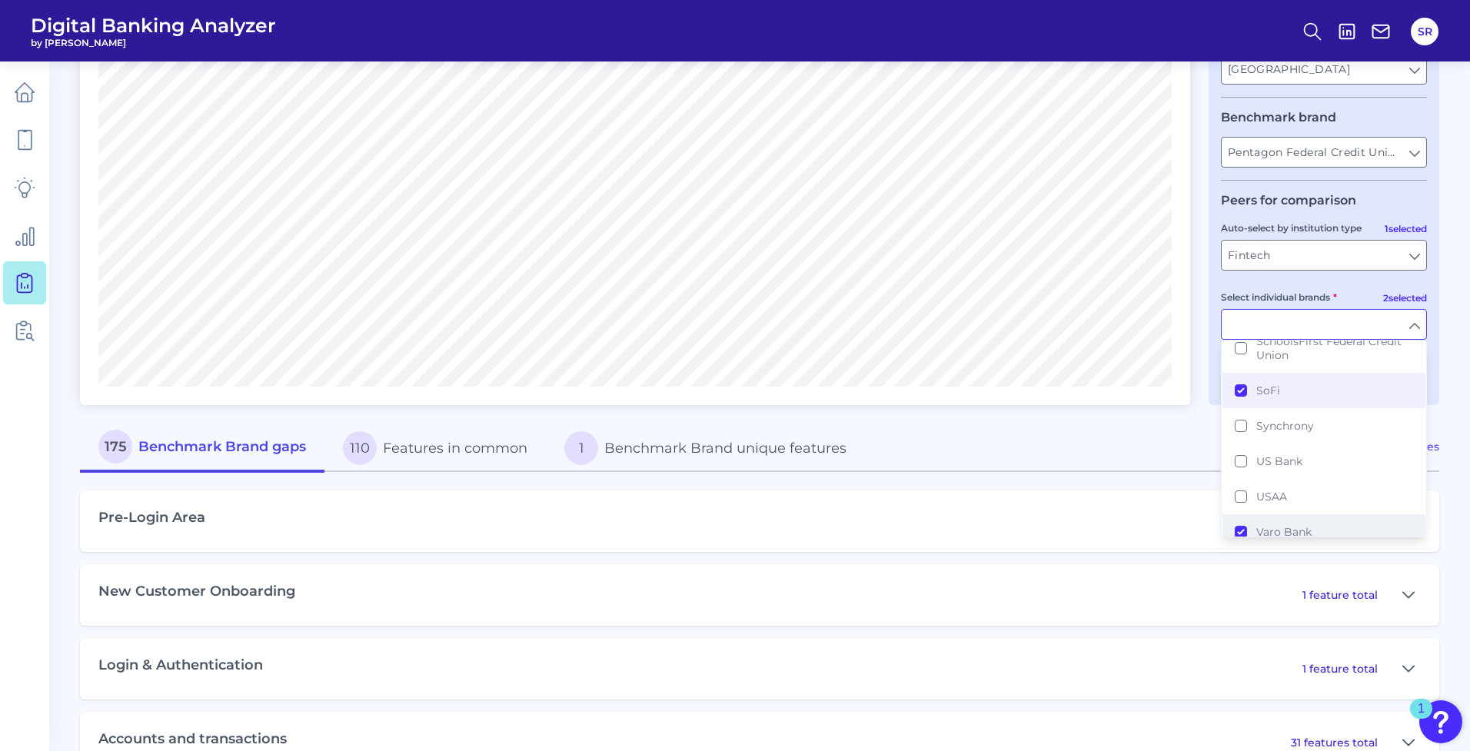
click at [1241, 524] on button "Varo Bank" at bounding box center [1323, 531] width 203 height 35
click at [1145, 458] on div "175 Benchmark Brand gaps 110 Features in common 1 Benchmark Brand unique featur…" at bounding box center [693, 448] width 1226 height 48
type input "SoFi"
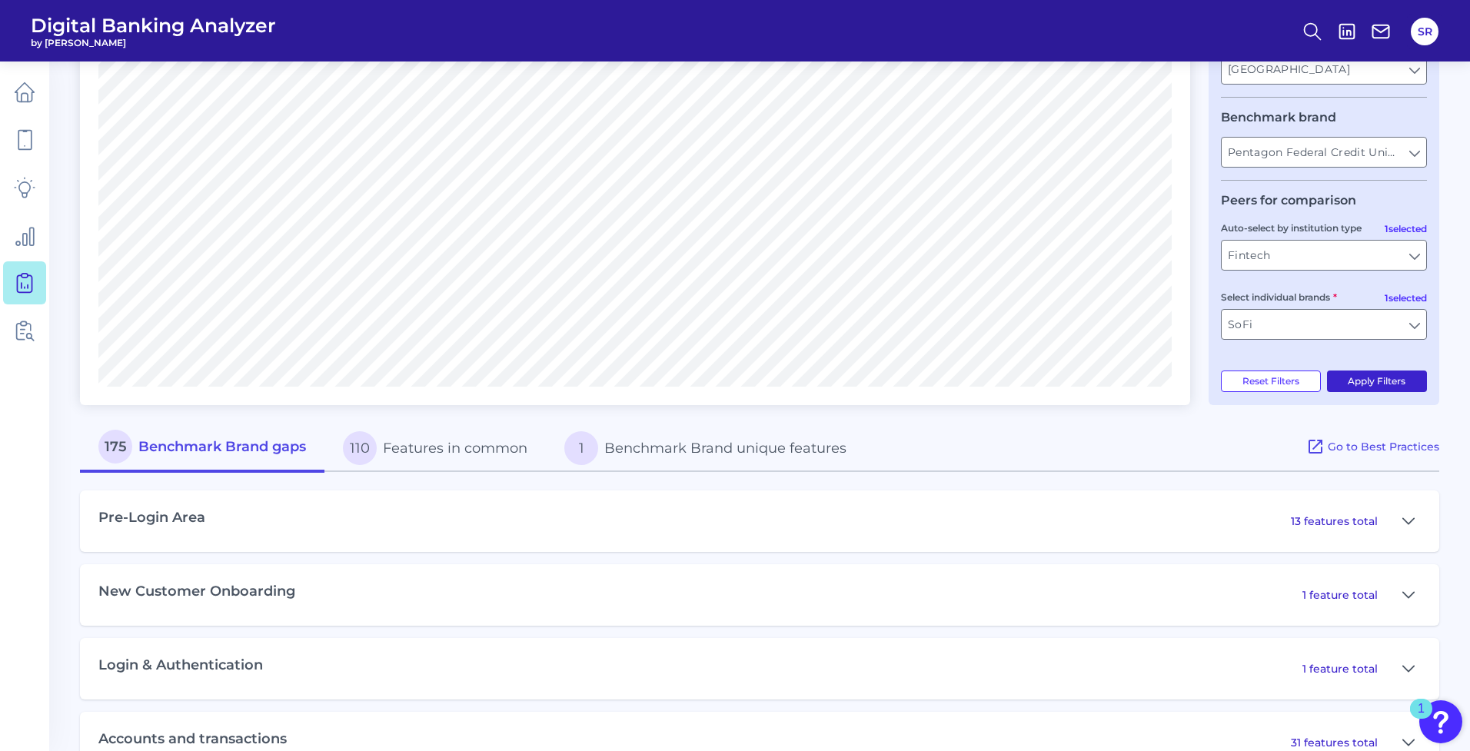
click at [1384, 378] on button "Apply Filters" at bounding box center [1377, 381] width 101 height 22
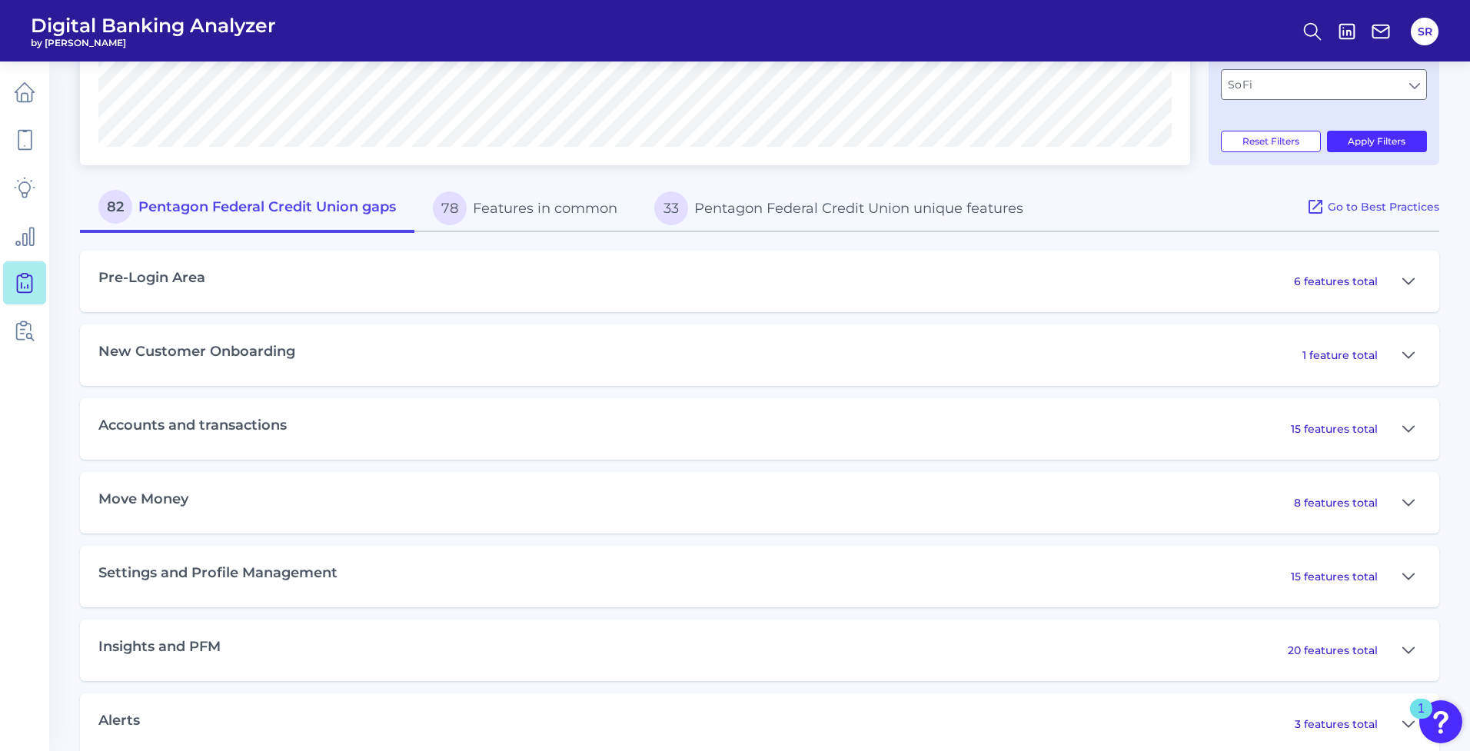
scroll to position [355, 0]
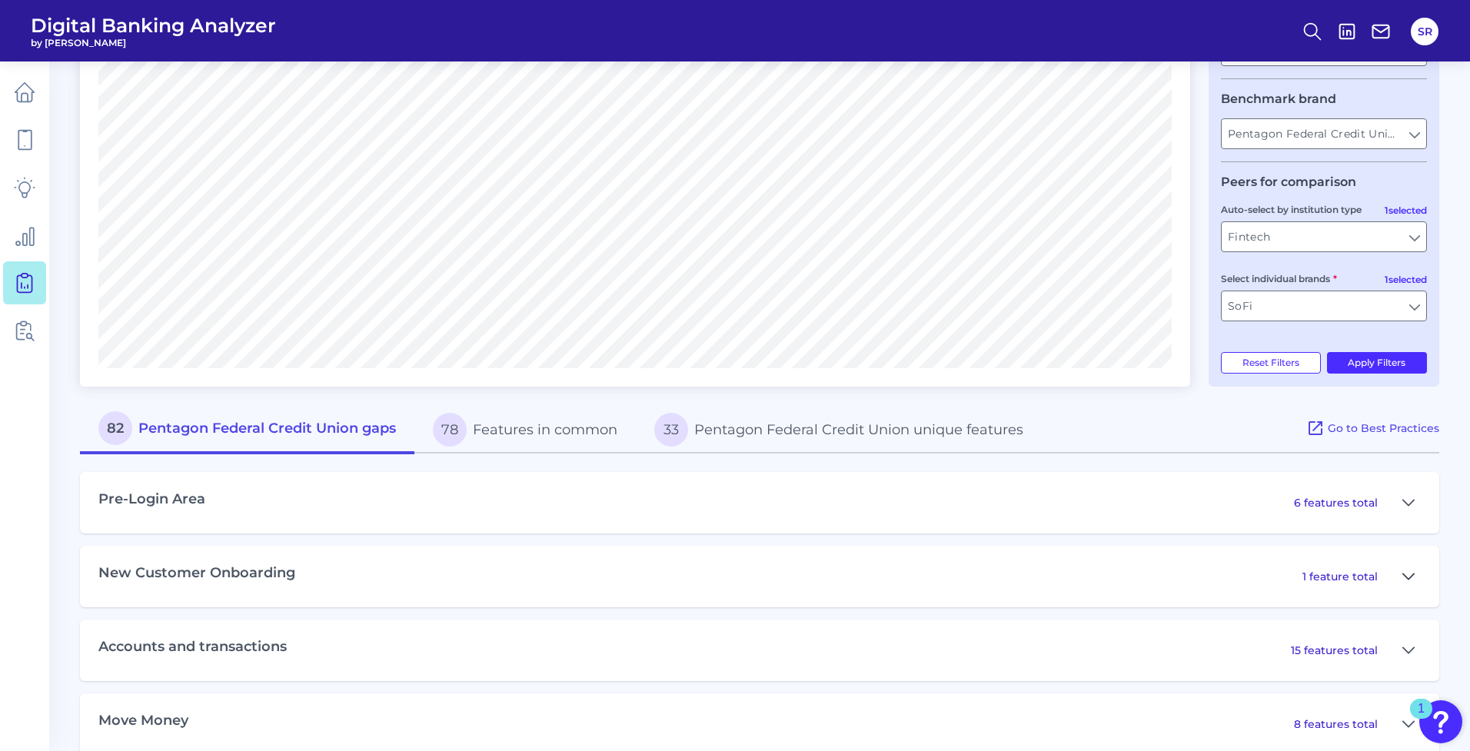
click at [1414, 575] on icon at bounding box center [1408, 576] width 12 height 18
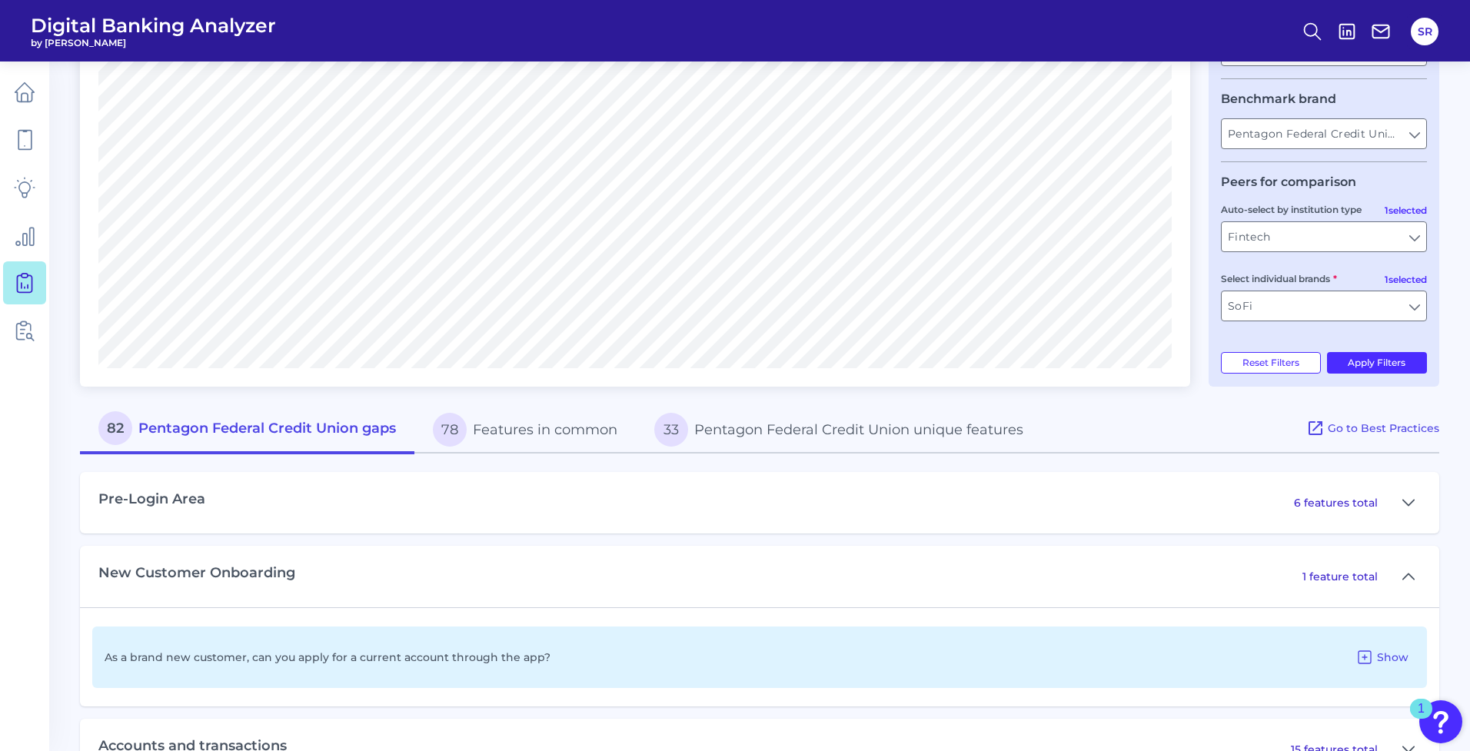
scroll to position [395, 0]
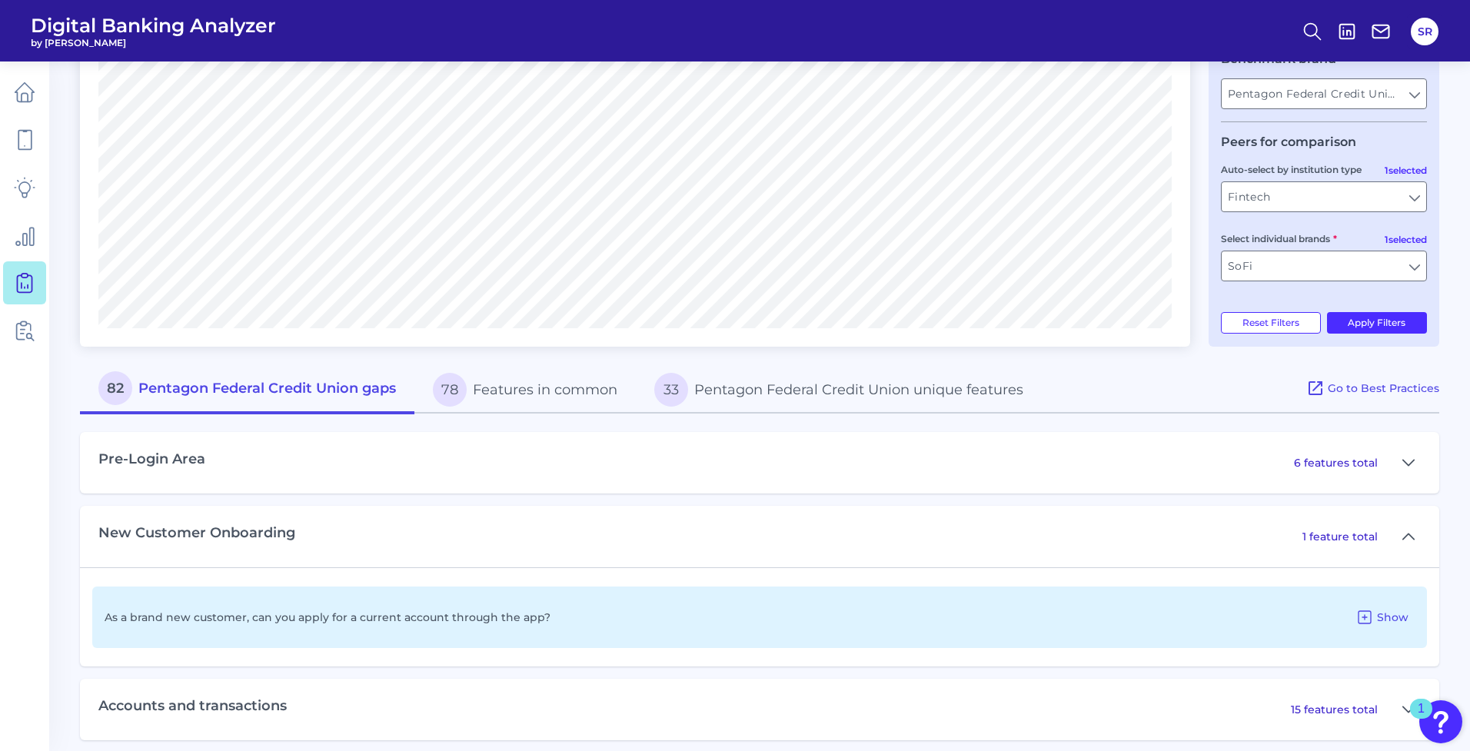
click at [484, 589] on div "As a brand new customer, can you apply for a current account through the app? S…" at bounding box center [759, 616] width 1334 height 61
click at [470, 602] on div "As a brand new customer, can you apply for a current account through the app? S…" at bounding box center [759, 616] width 1334 height 61
click at [1370, 621] on icon at bounding box center [1364, 617] width 18 height 18
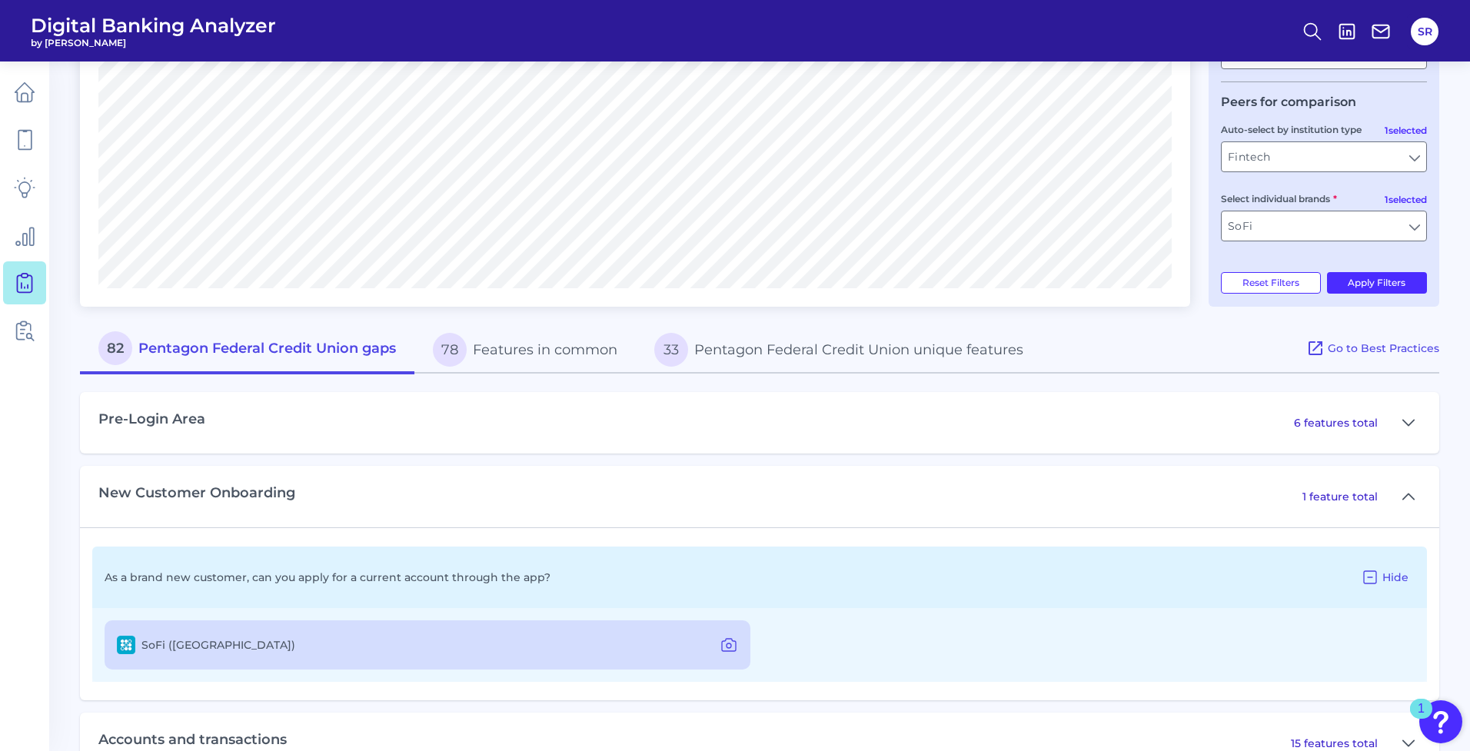
scroll to position [576, 0]
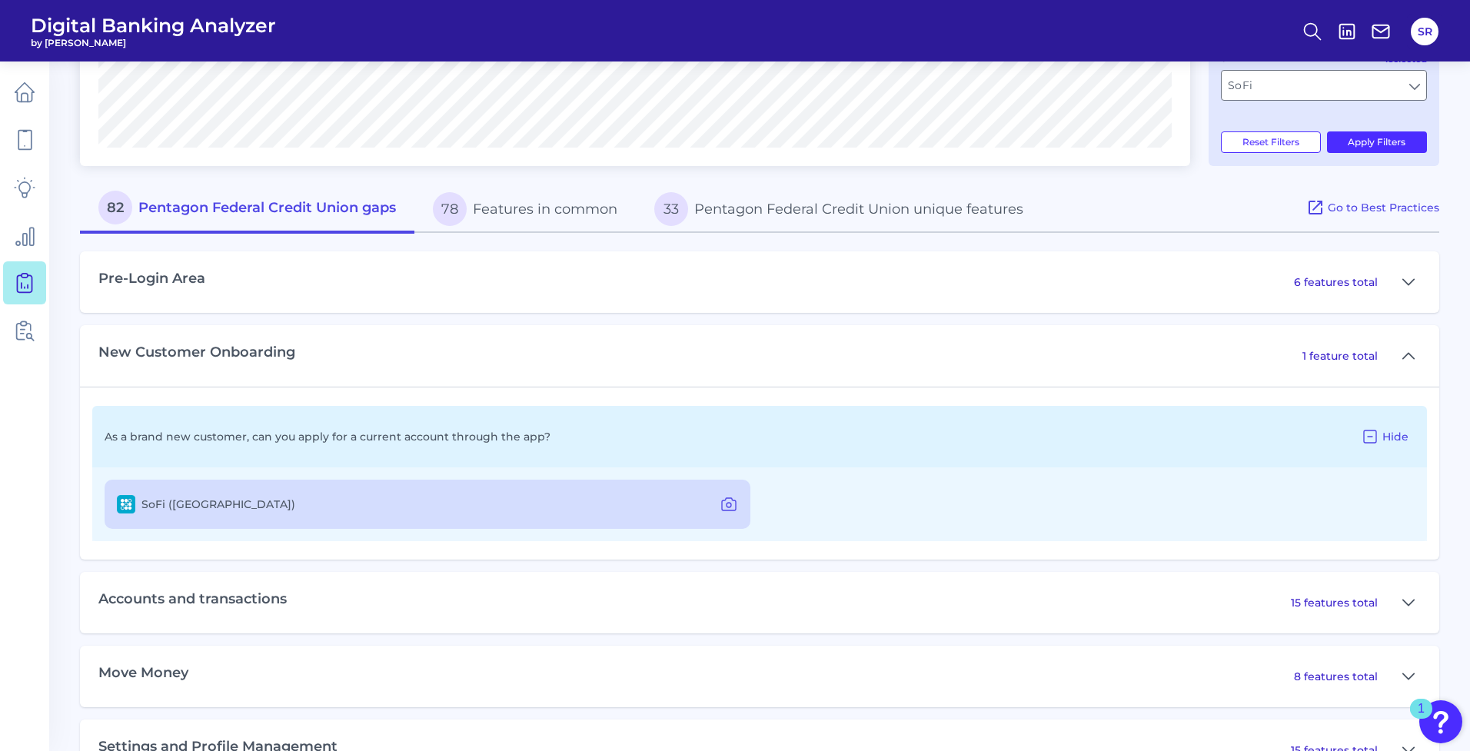
click at [234, 501] on div "SoFi ([GEOGRAPHIC_DATA])" at bounding box center [428, 504] width 646 height 49
click at [733, 505] on icon at bounding box center [728, 504] width 18 height 18
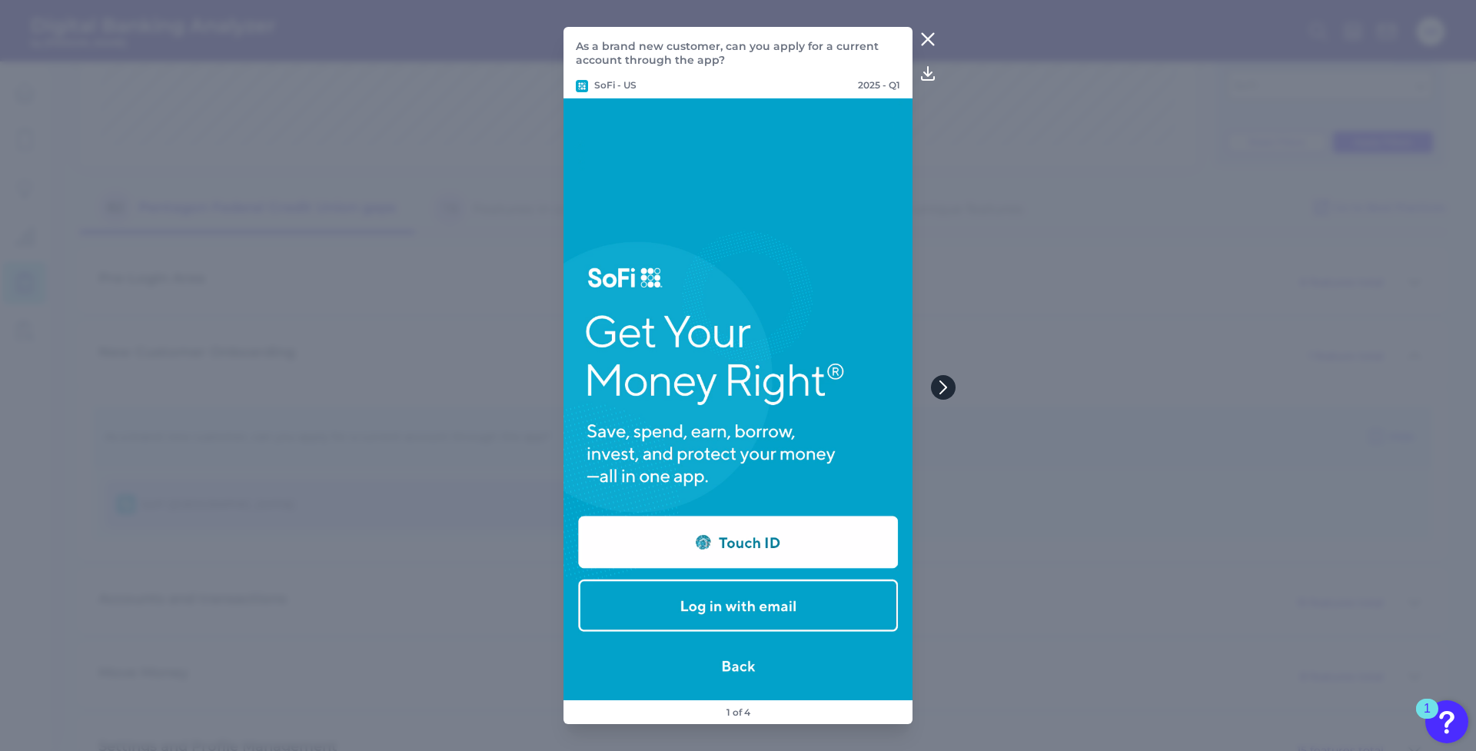
click at [949, 386] on icon at bounding box center [943, 387] width 14 height 14
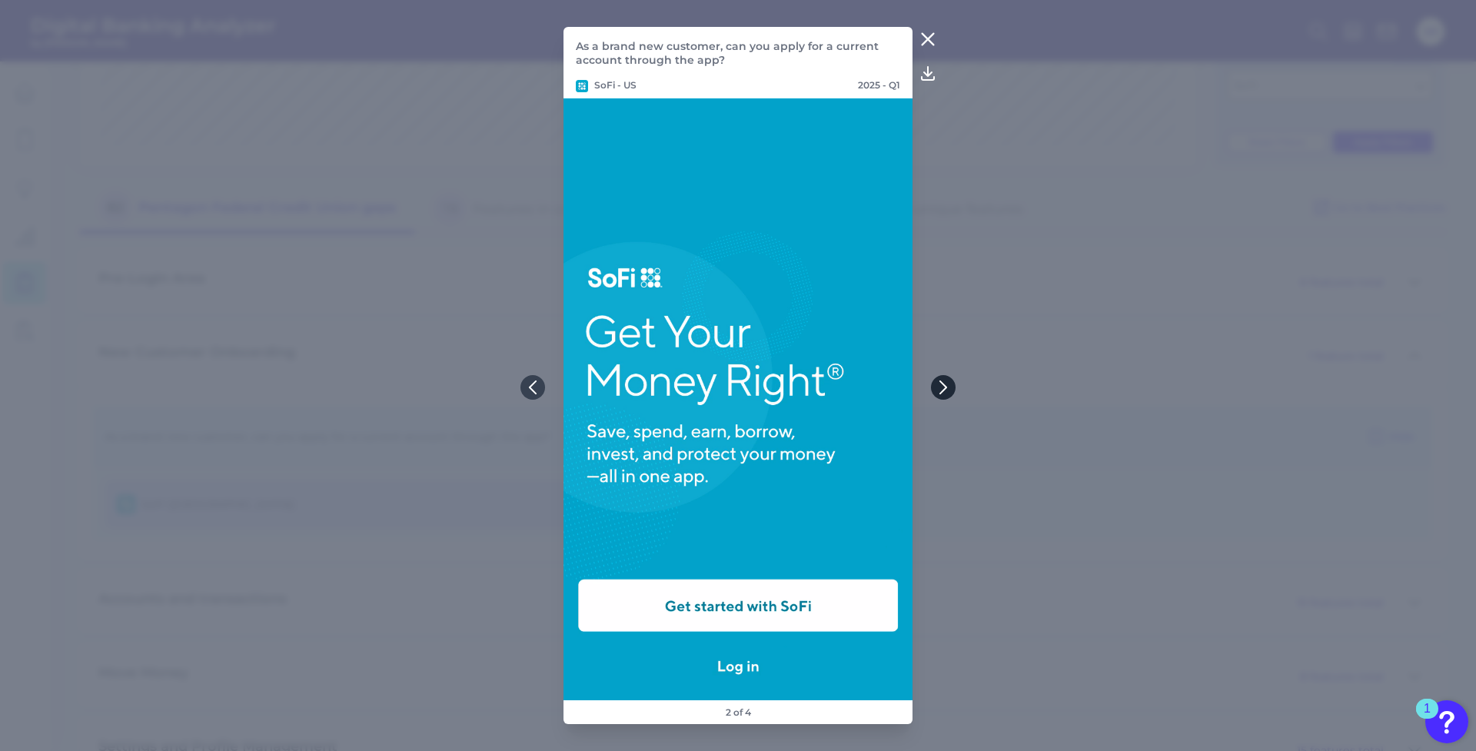
click at [946, 388] on icon at bounding box center [943, 387] width 6 height 12
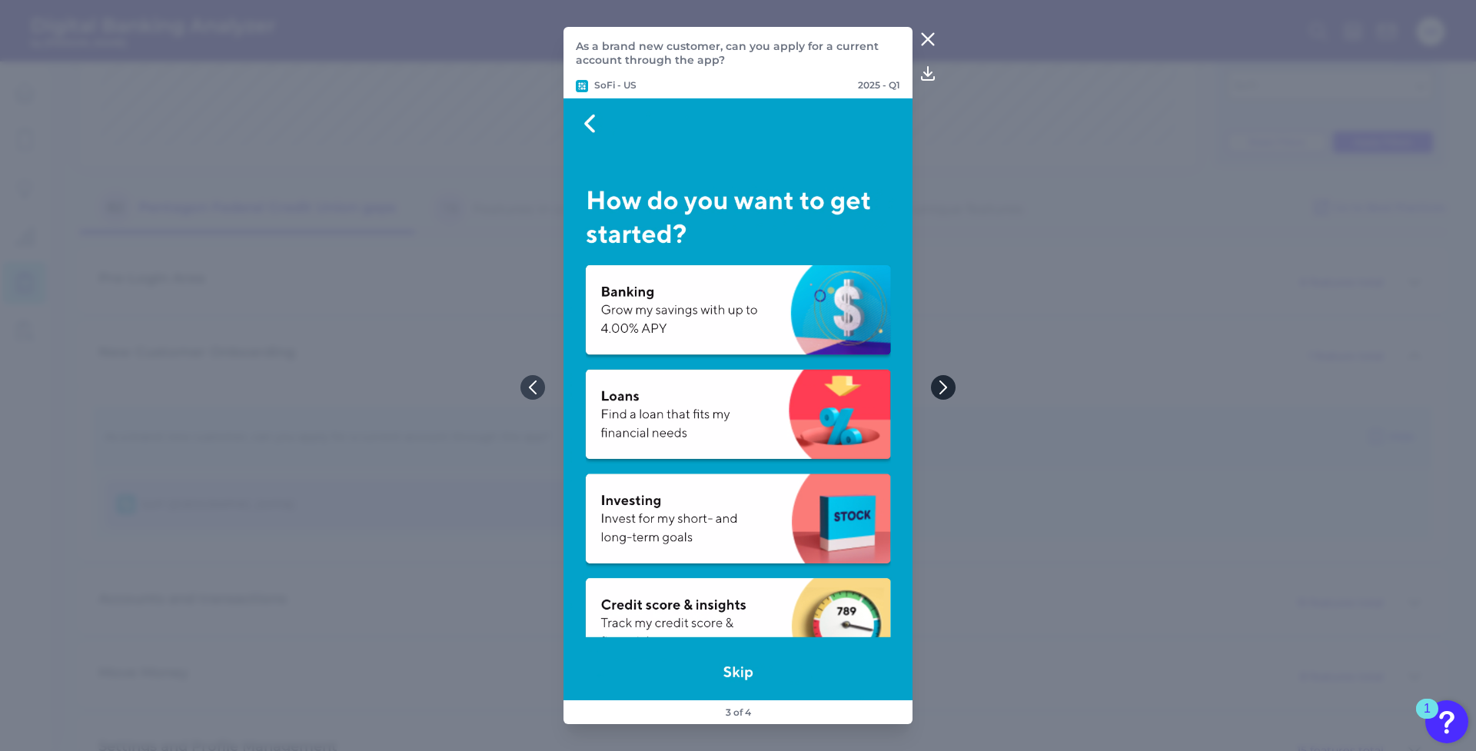
click at [945, 390] on icon at bounding box center [943, 387] width 6 height 12
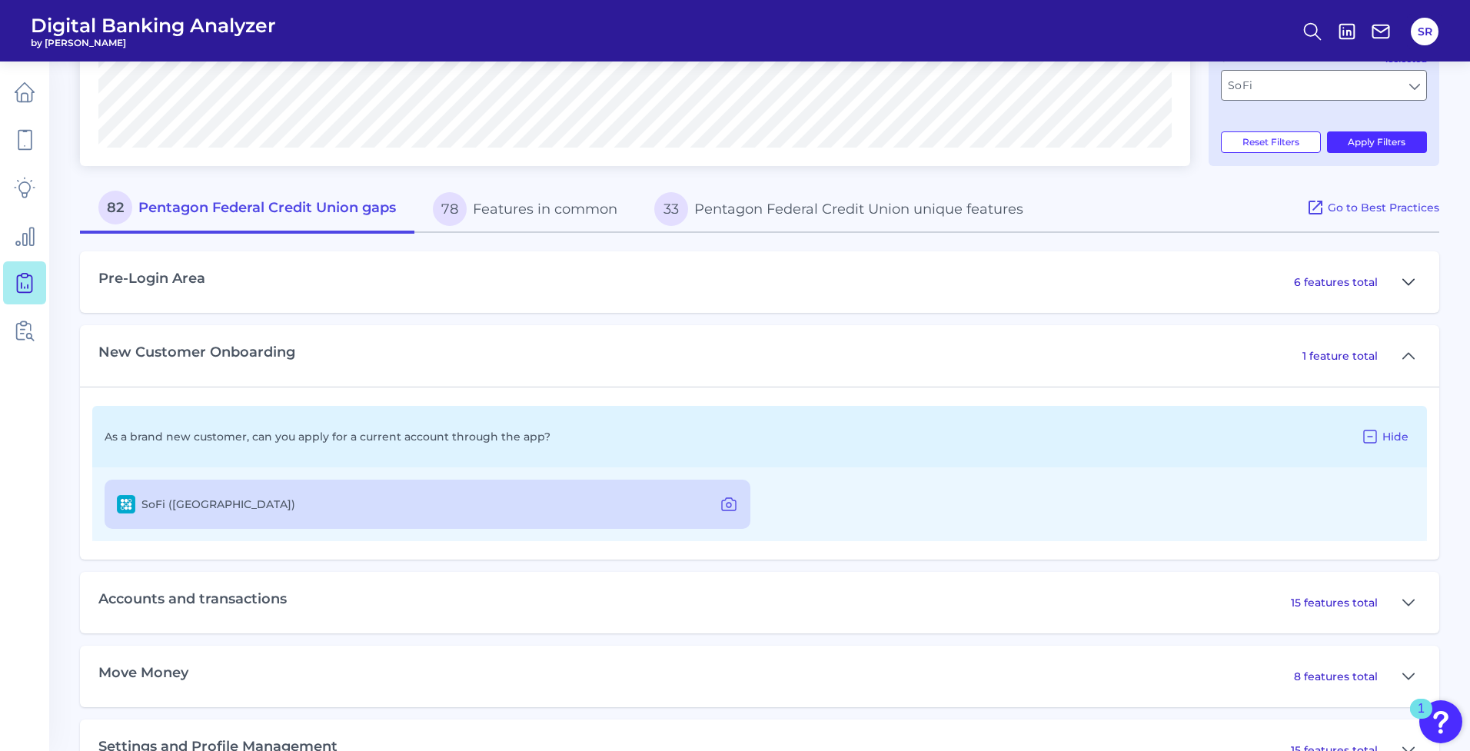
click at [1412, 289] on icon at bounding box center [1408, 282] width 12 height 18
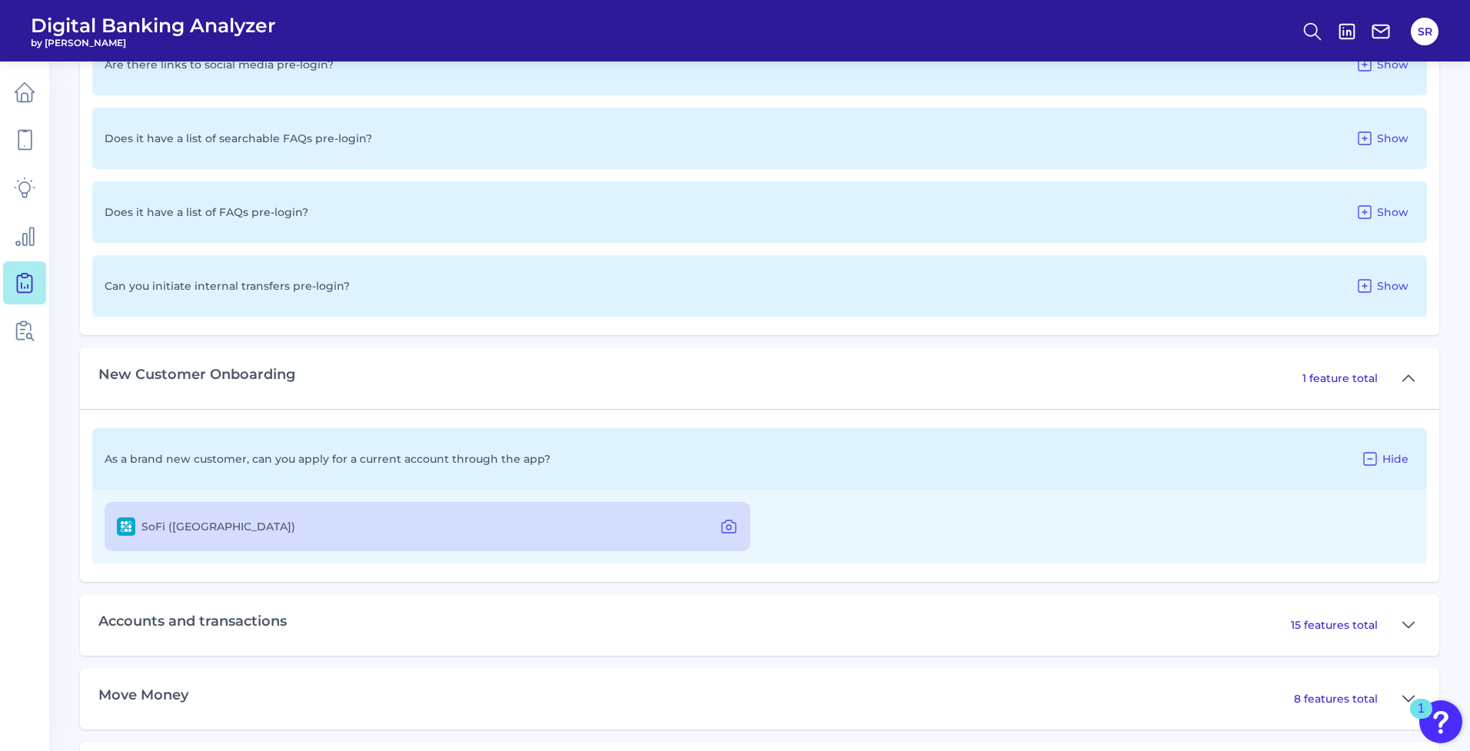
scroll to position [1184, 0]
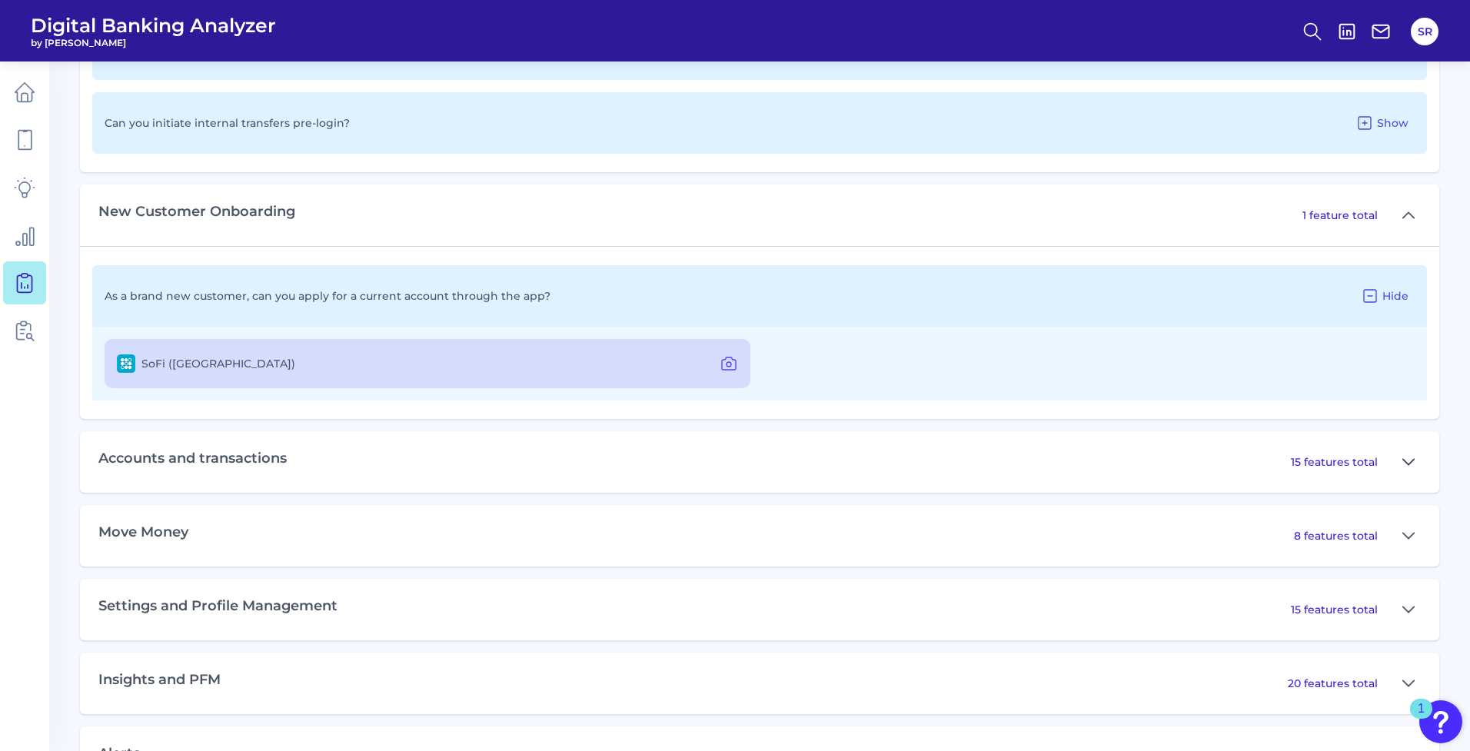
click at [1404, 460] on icon at bounding box center [1408, 462] width 12 height 18
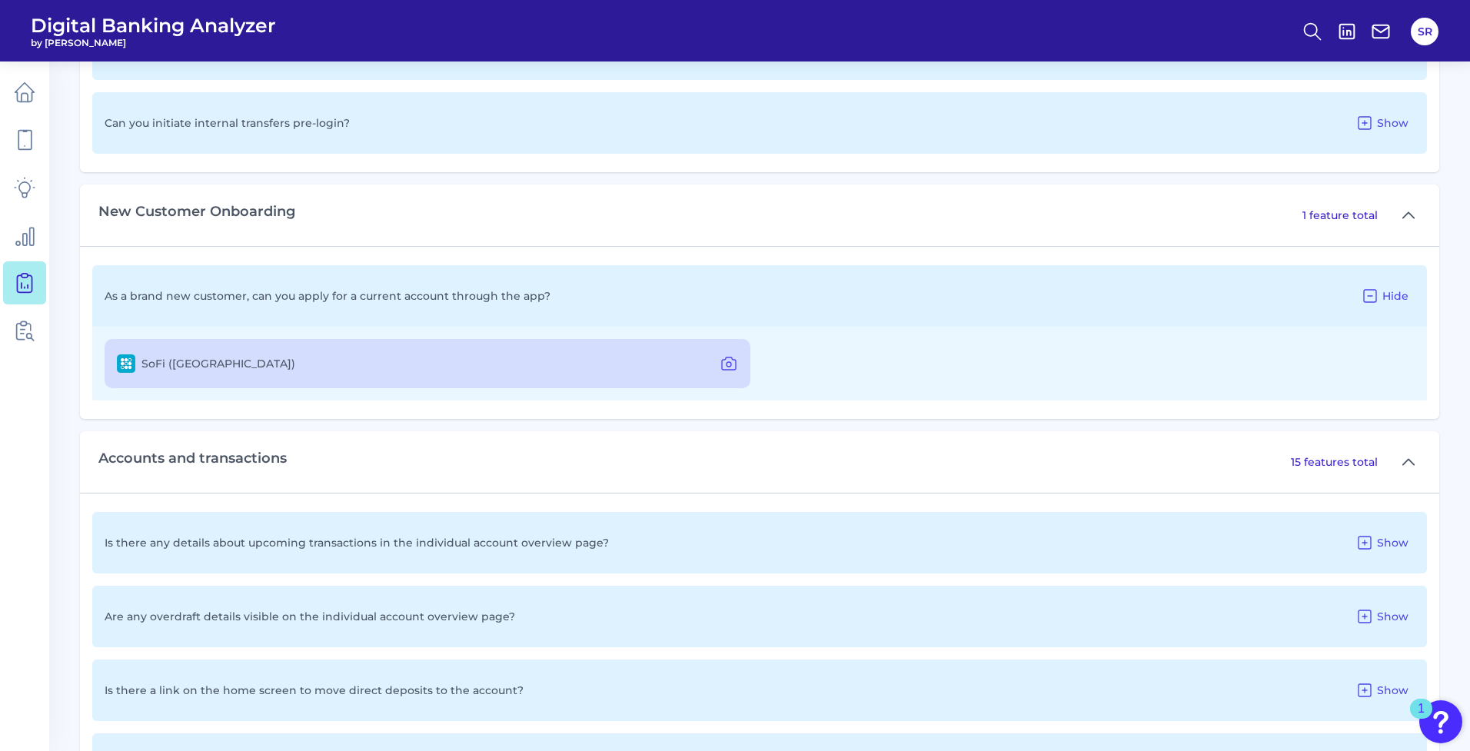
scroll to position [1218, 0]
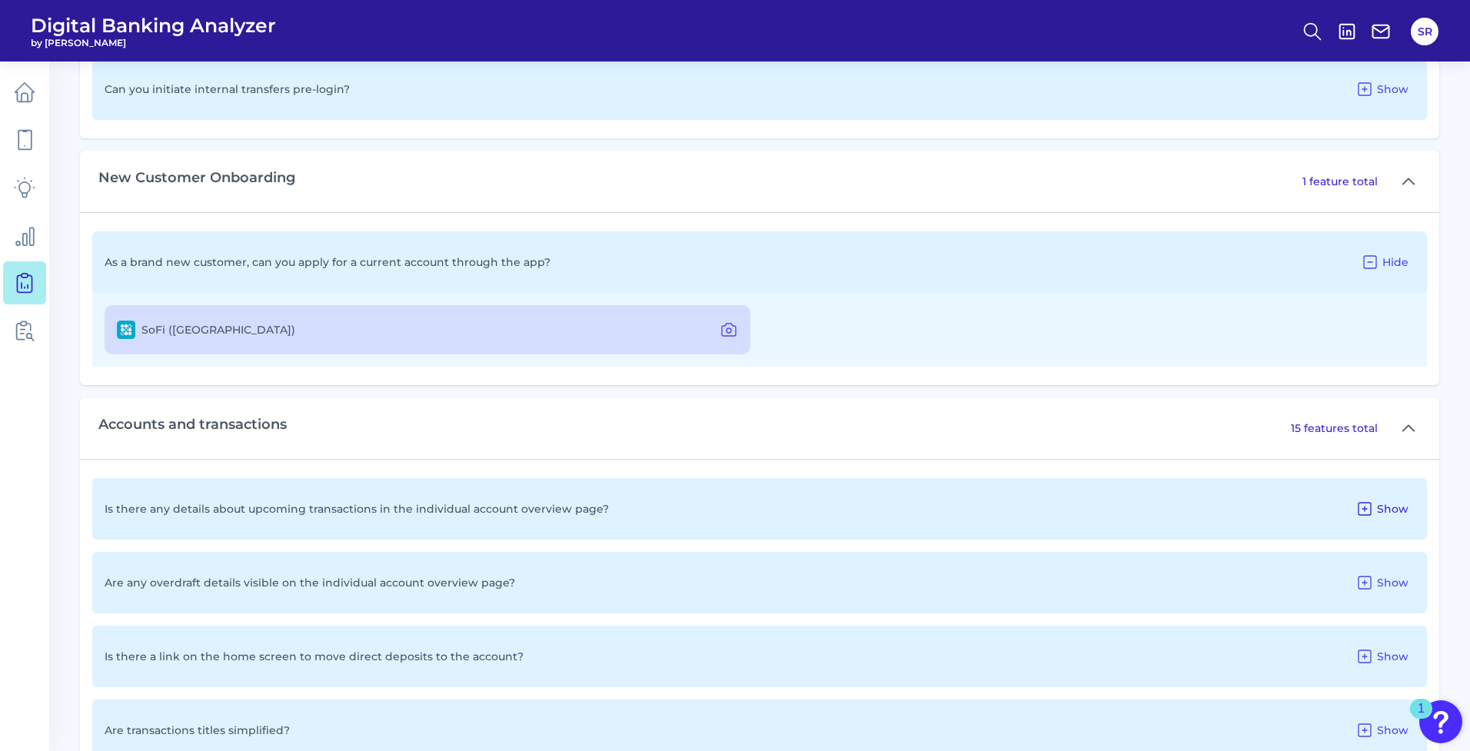
click at [1395, 504] on span "Show" at bounding box center [1393, 509] width 32 height 14
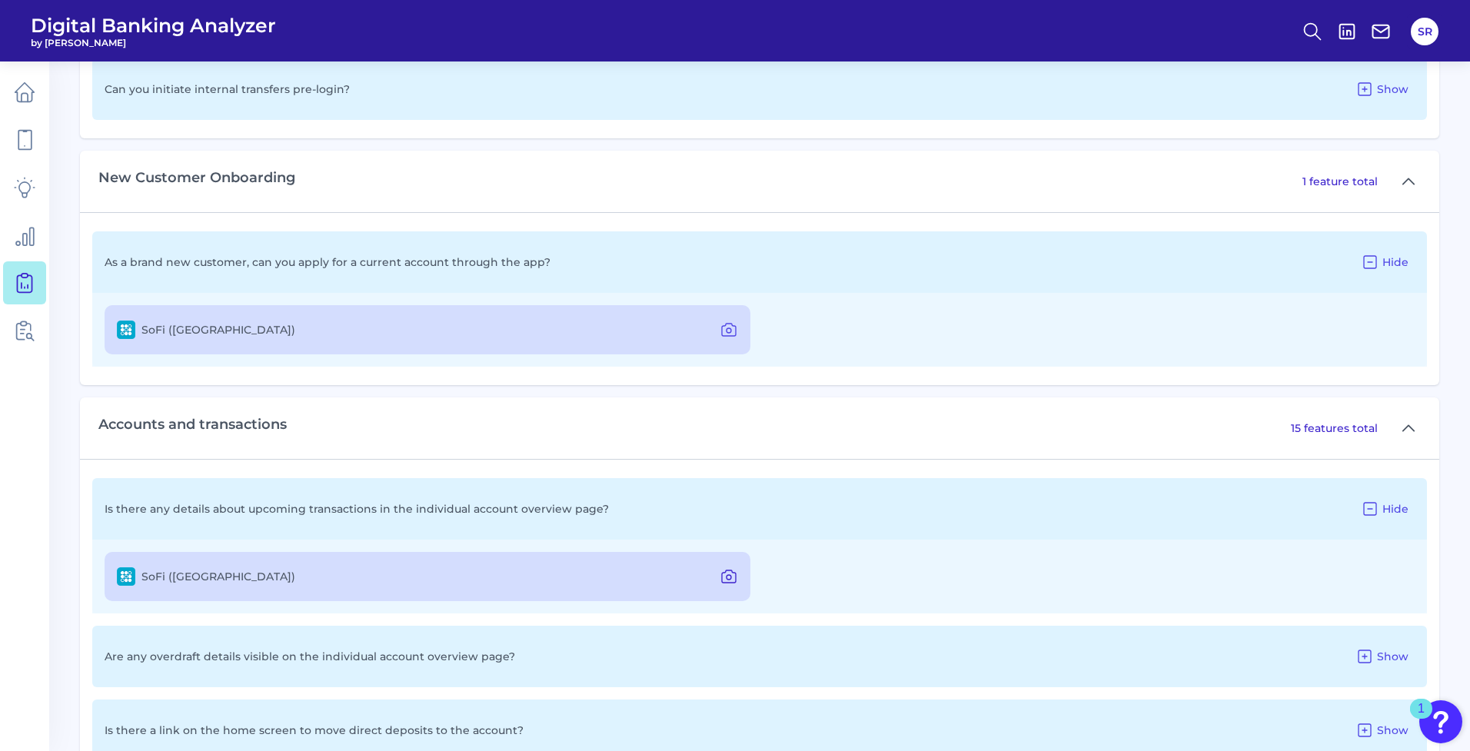
click at [726, 582] on icon at bounding box center [729, 576] width 14 height 12
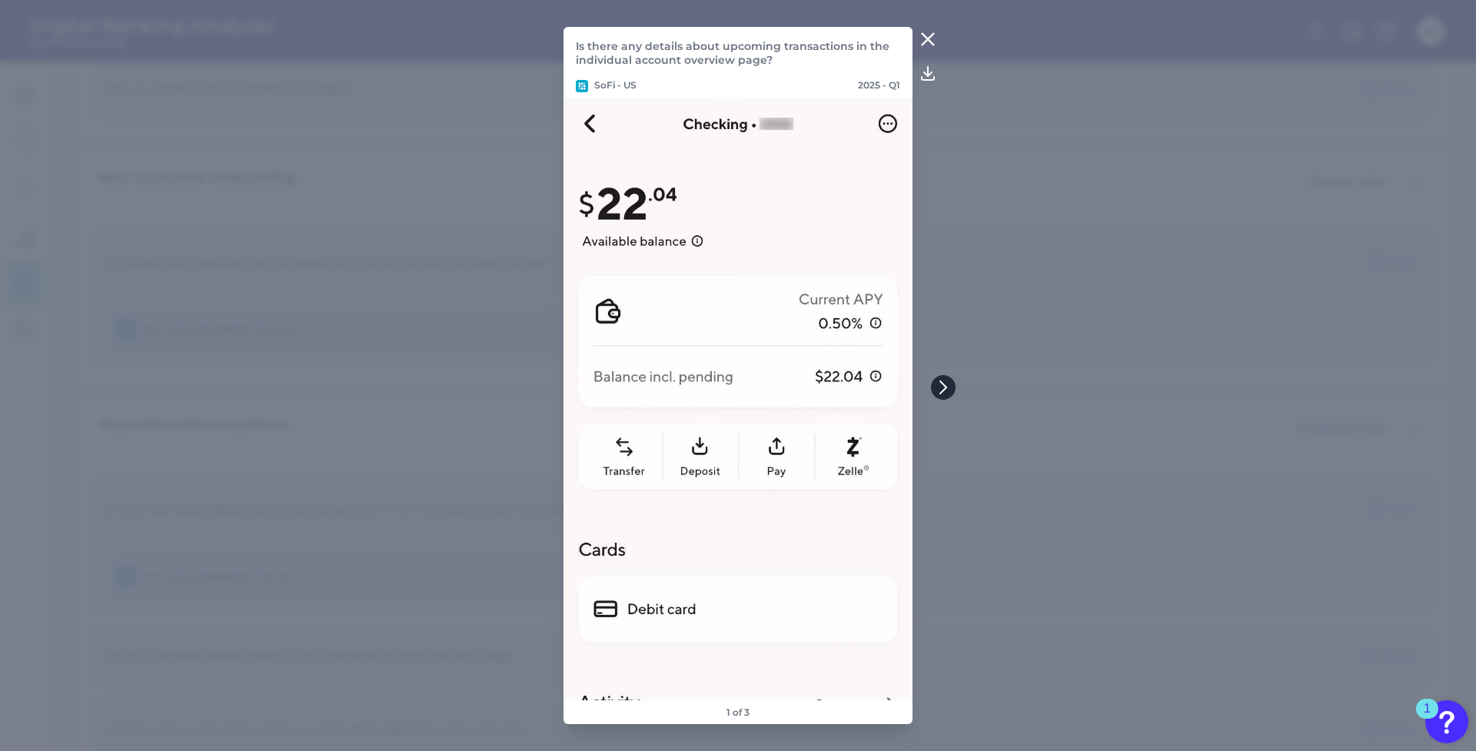
click at [951, 388] on button at bounding box center [943, 387] width 25 height 25
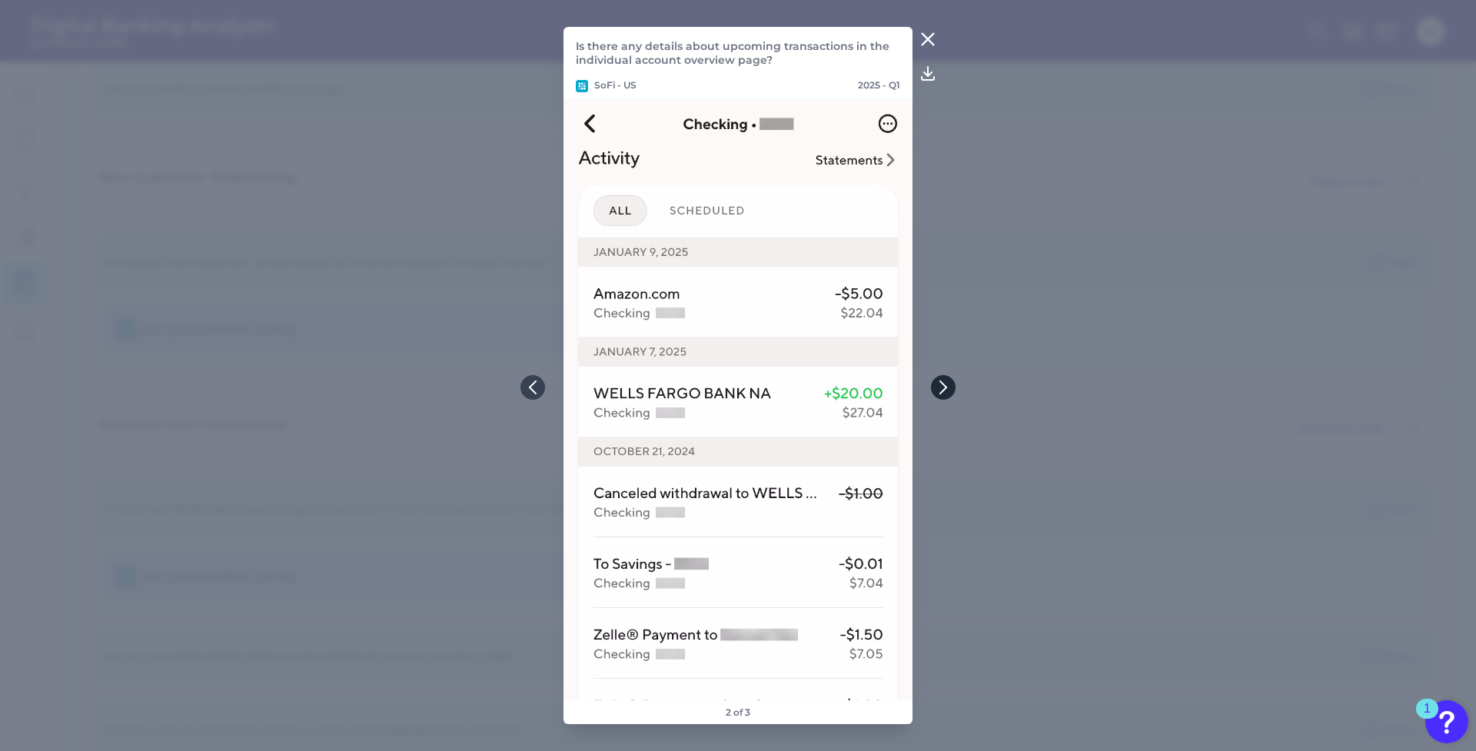
click at [951, 388] on button at bounding box center [943, 387] width 25 height 25
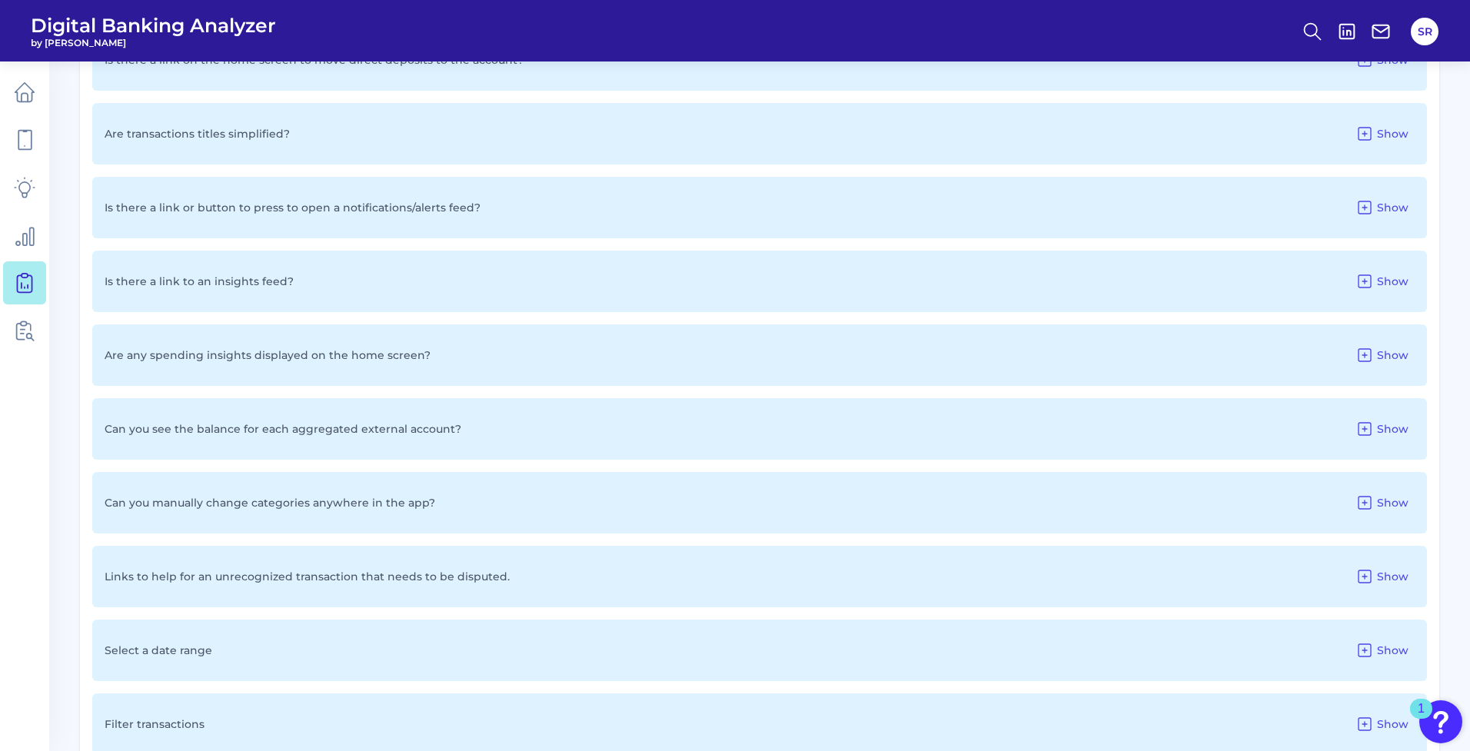
scroll to position [0, 0]
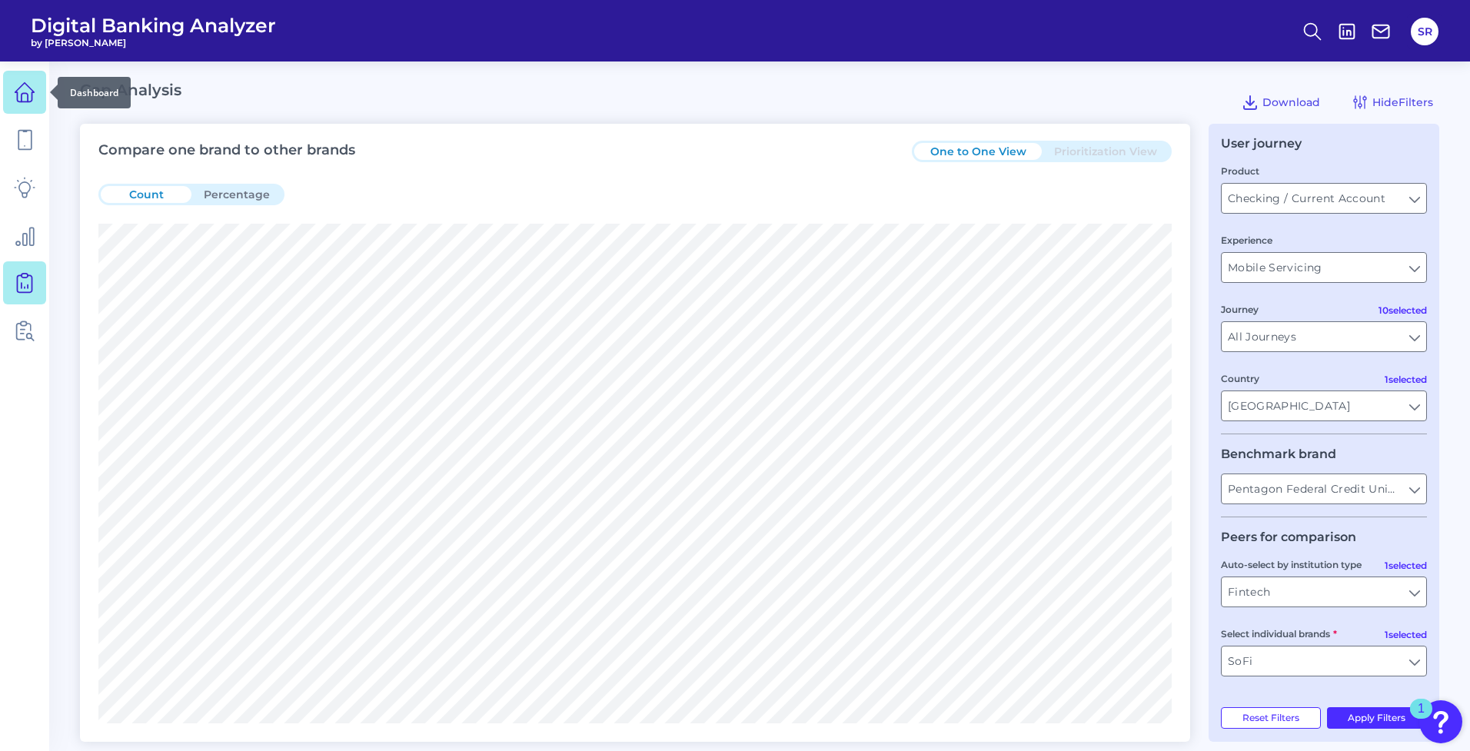
click at [24, 92] on icon at bounding box center [25, 92] width 22 height 22
